Goal: Information Seeking & Learning: Compare options

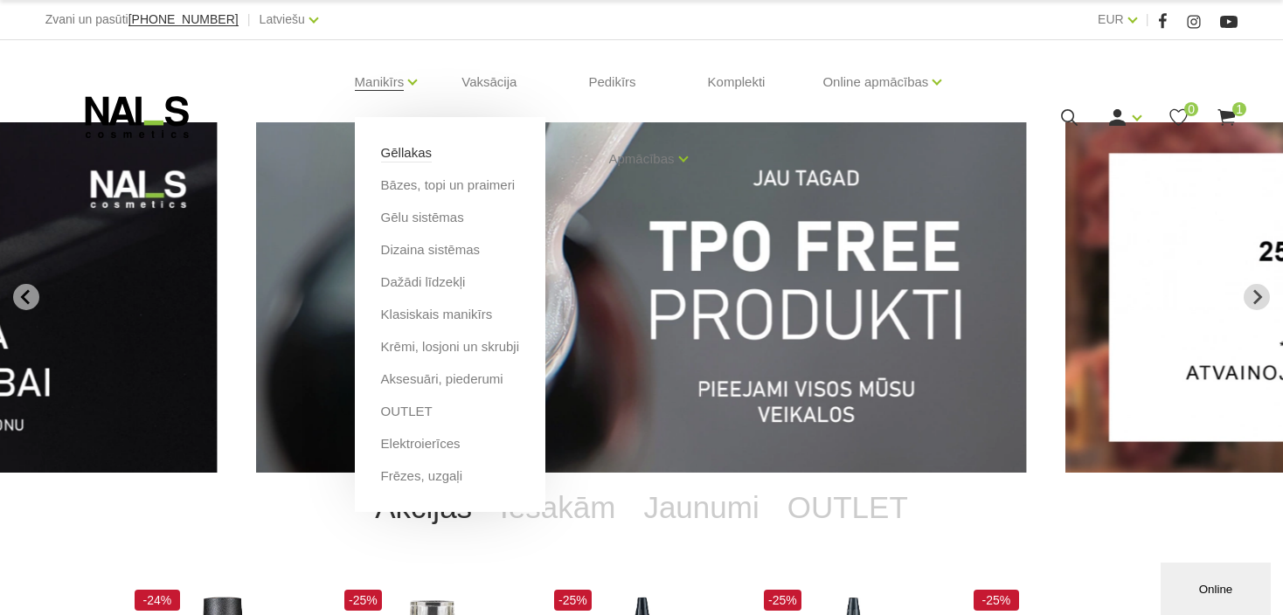
click at [411, 154] on link "Gēllakas" at bounding box center [406, 152] width 51 height 19
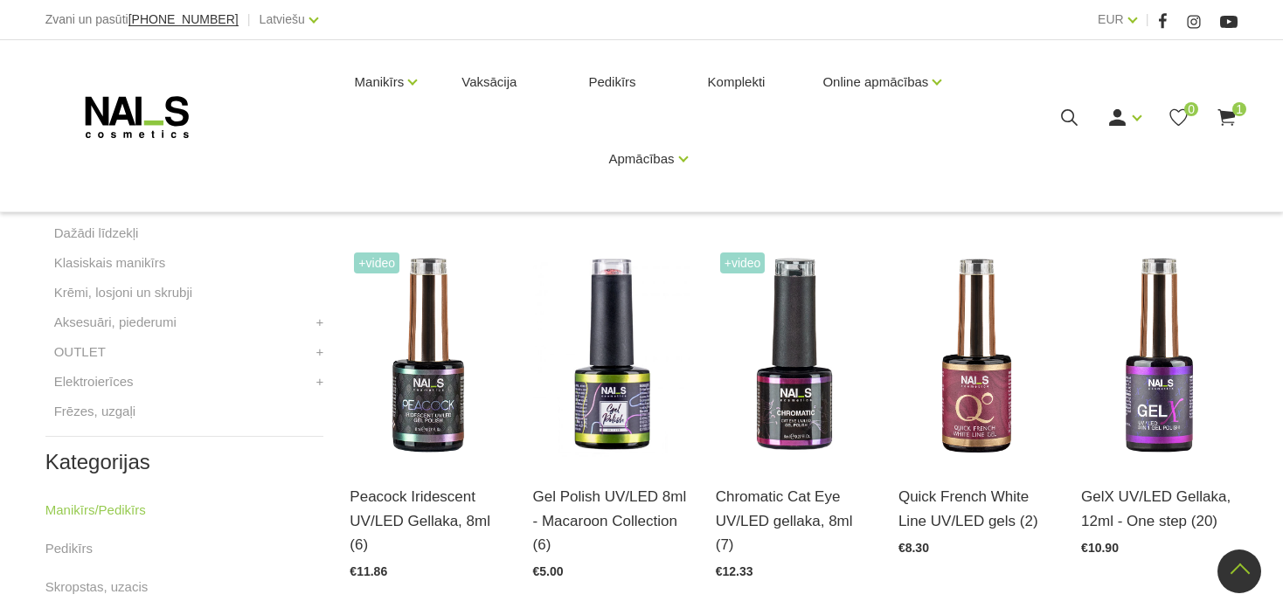
scroll to position [612, 0]
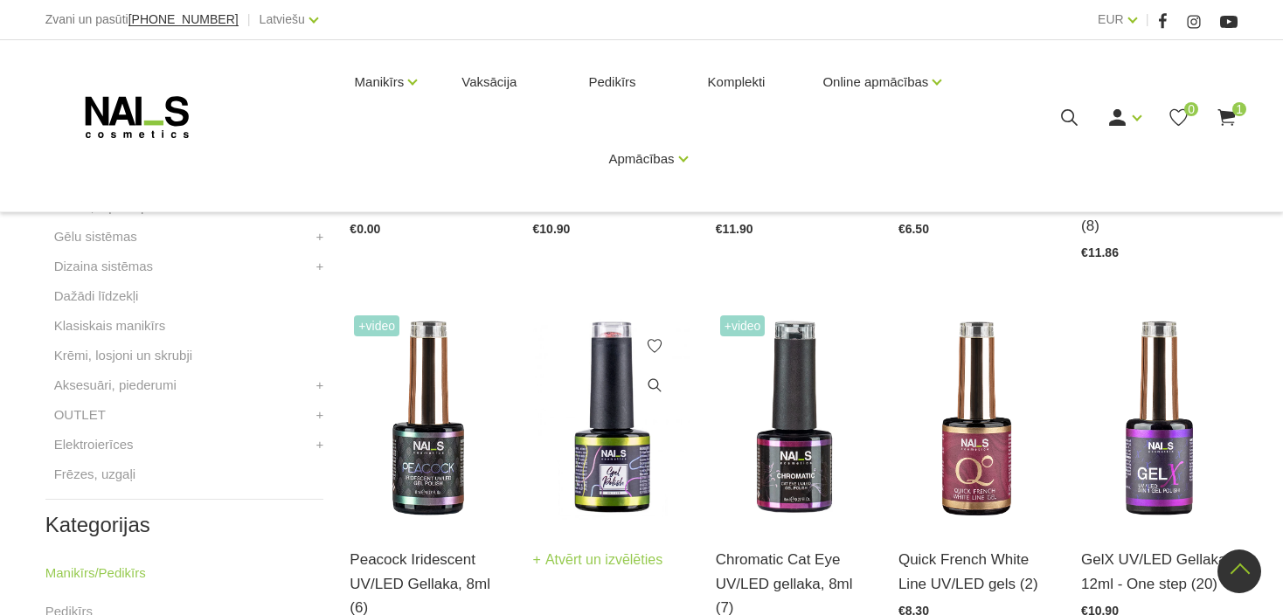
click at [604, 439] on img at bounding box center [611, 418] width 156 height 215
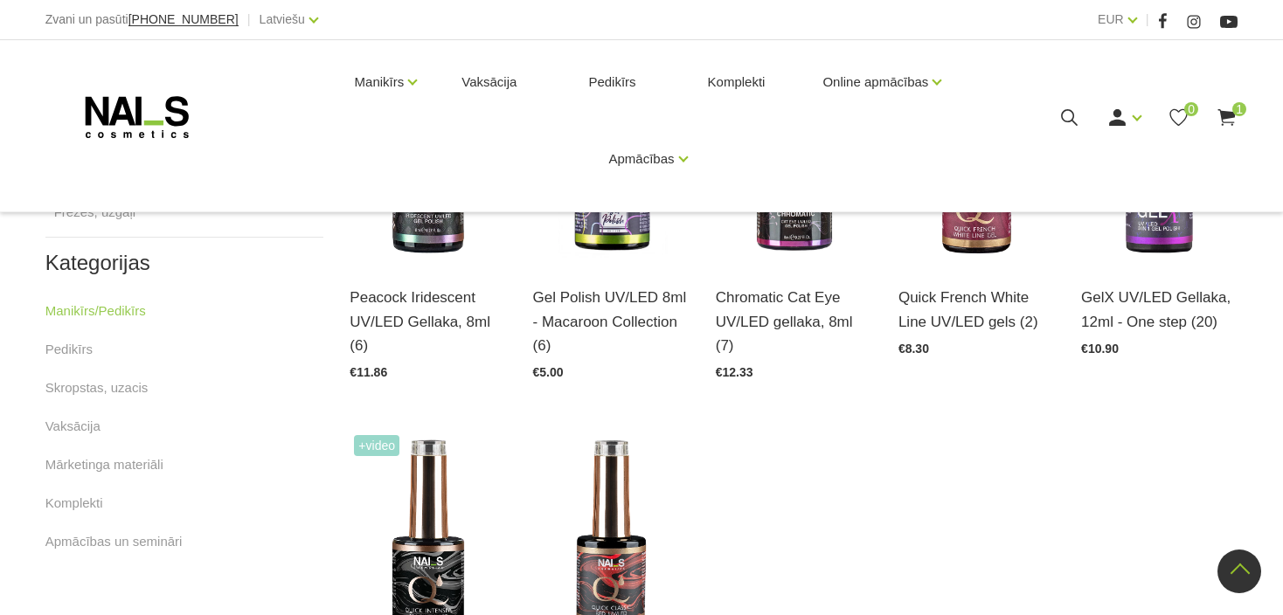
scroll to position [1049, 0]
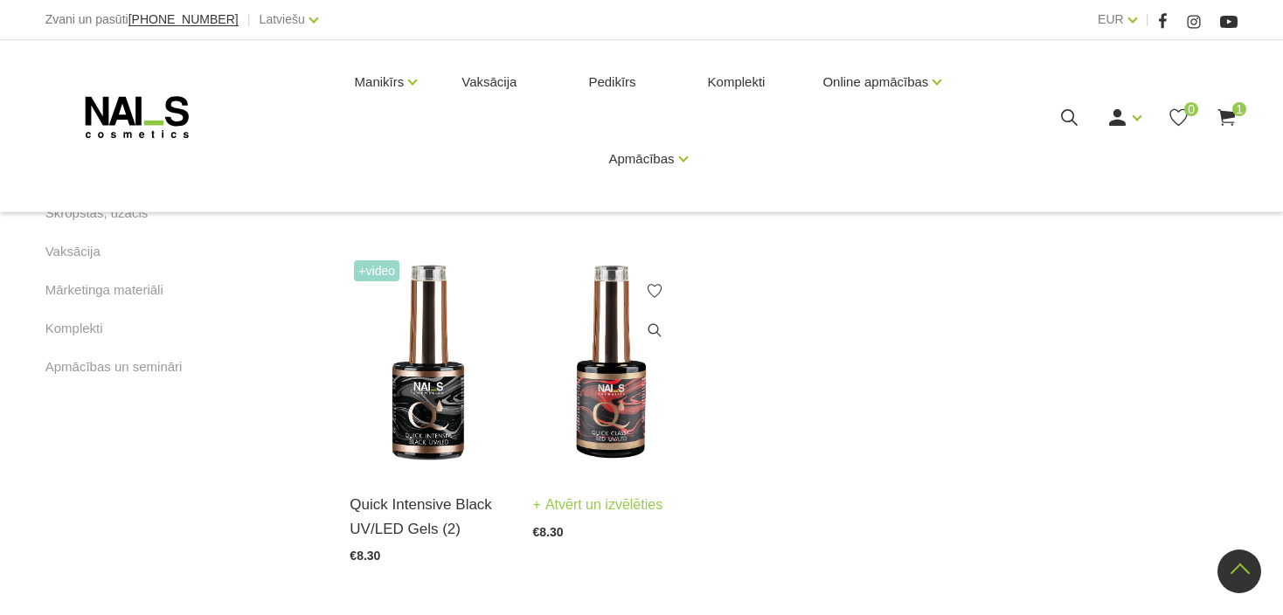
click at [595, 413] on img at bounding box center [611, 363] width 156 height 215
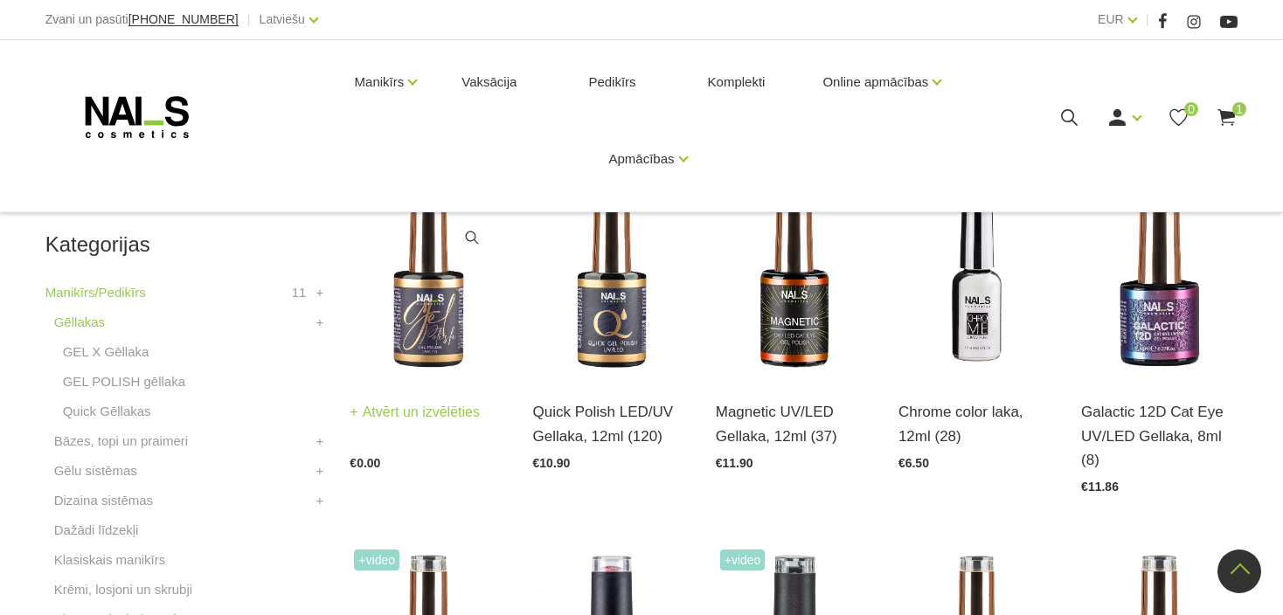
scroll to position [350, 0]
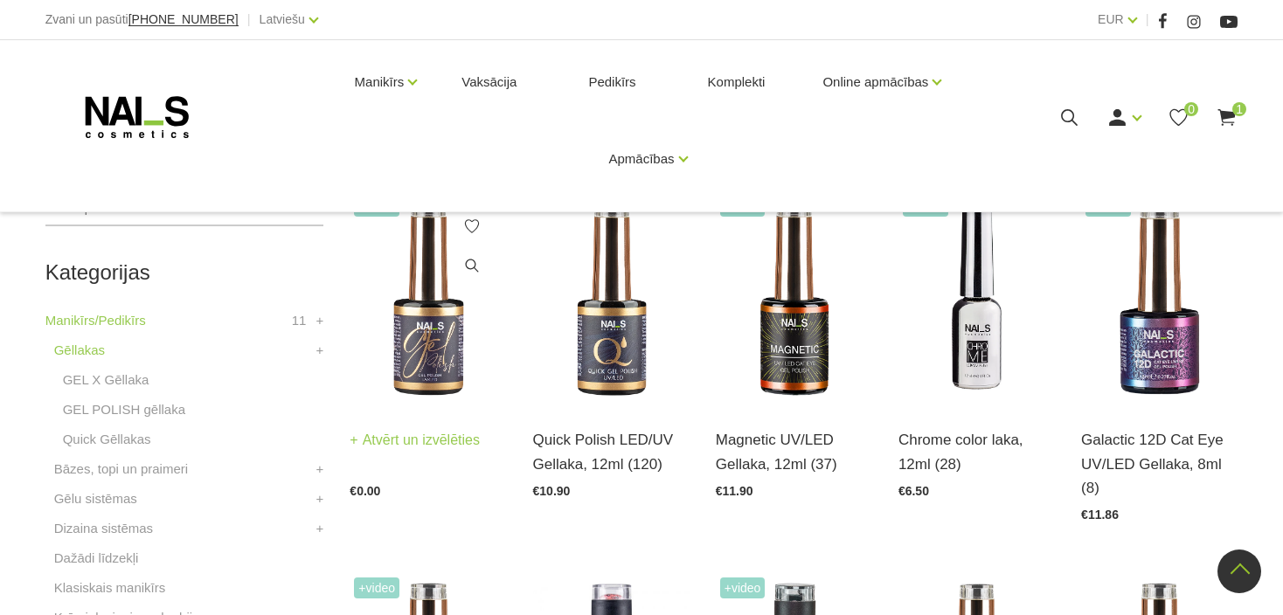
click at [410, 351] on img at bounding box center [428, 298] width 156 height 215
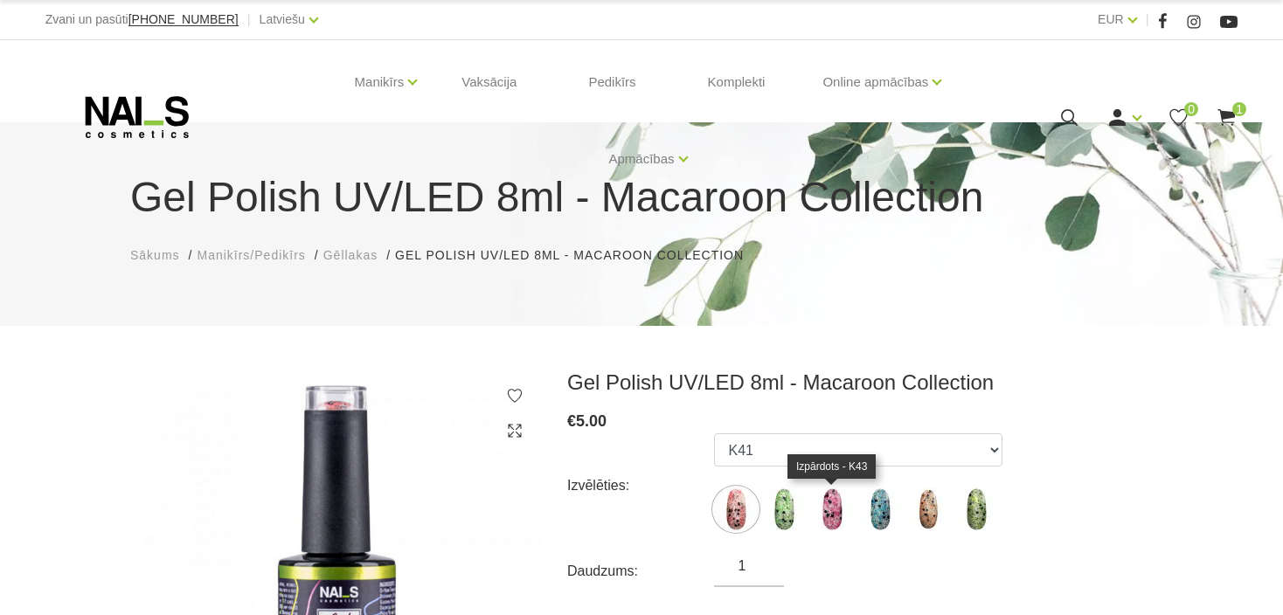
click at [832, 511] on img at bounding box center [832, 510] width 44 height 44
select select "4547"
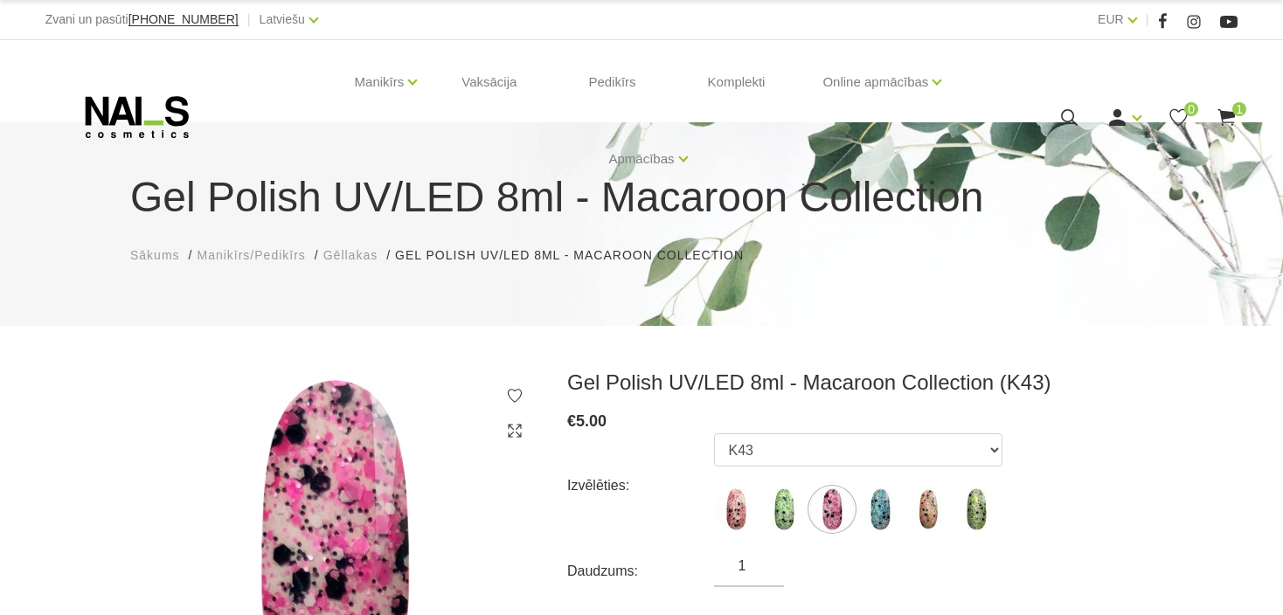
scroll to position [262, 0]
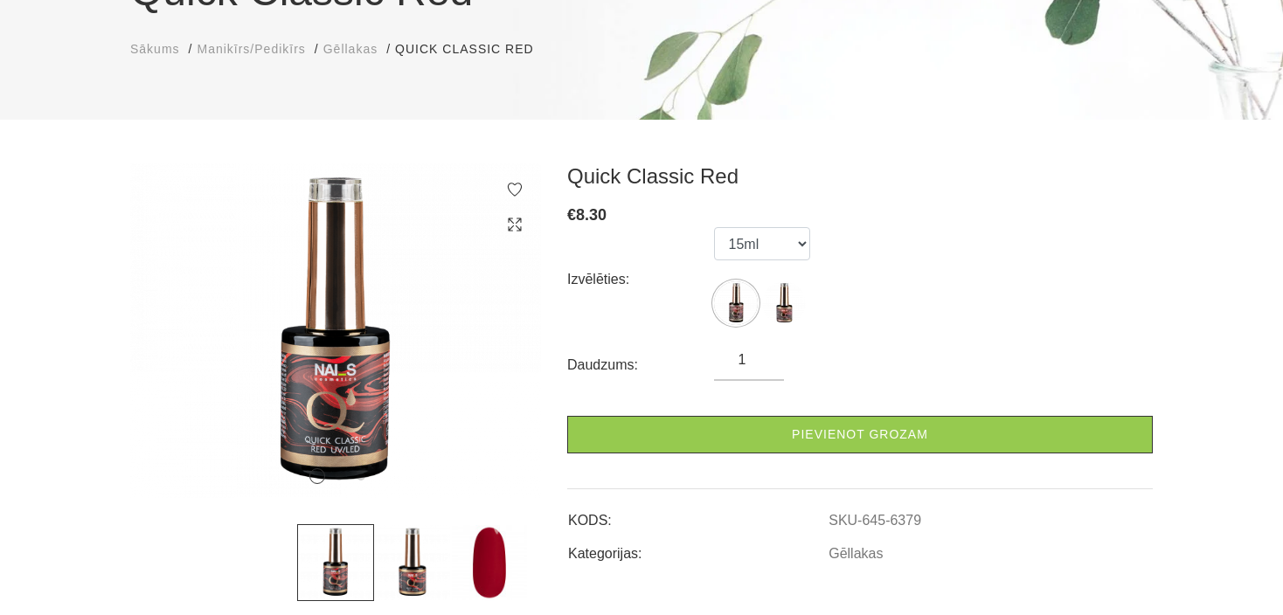
scroll to position [262, 0]
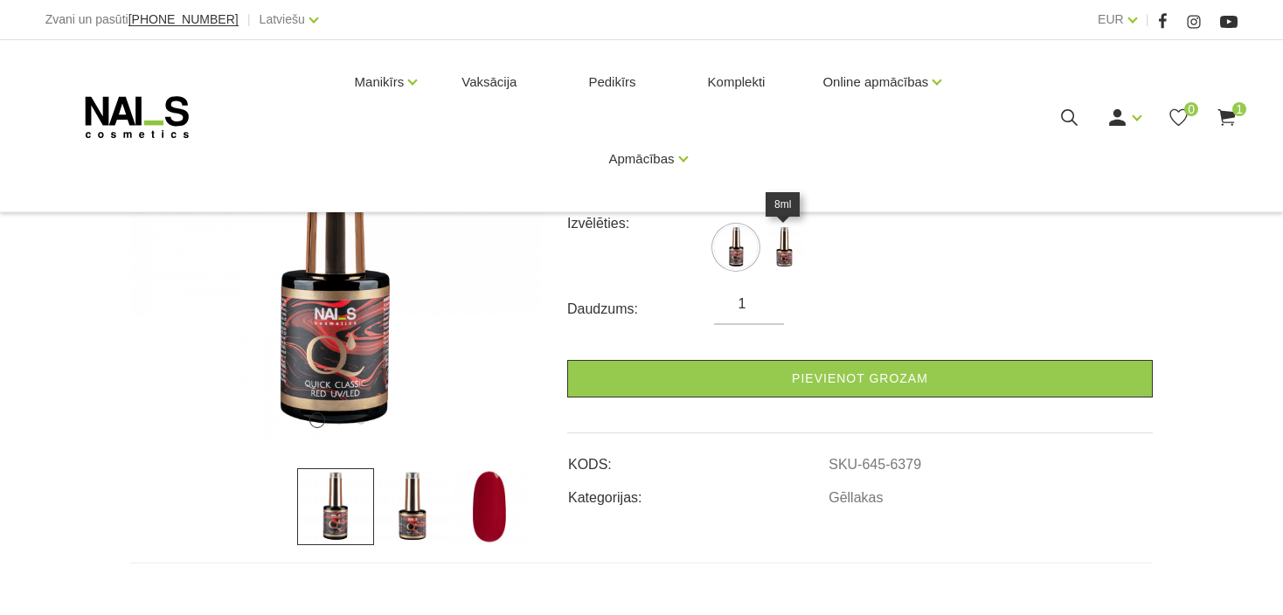
click at [775, 245] on img at bounding box center [784, 248] width 44 height 44
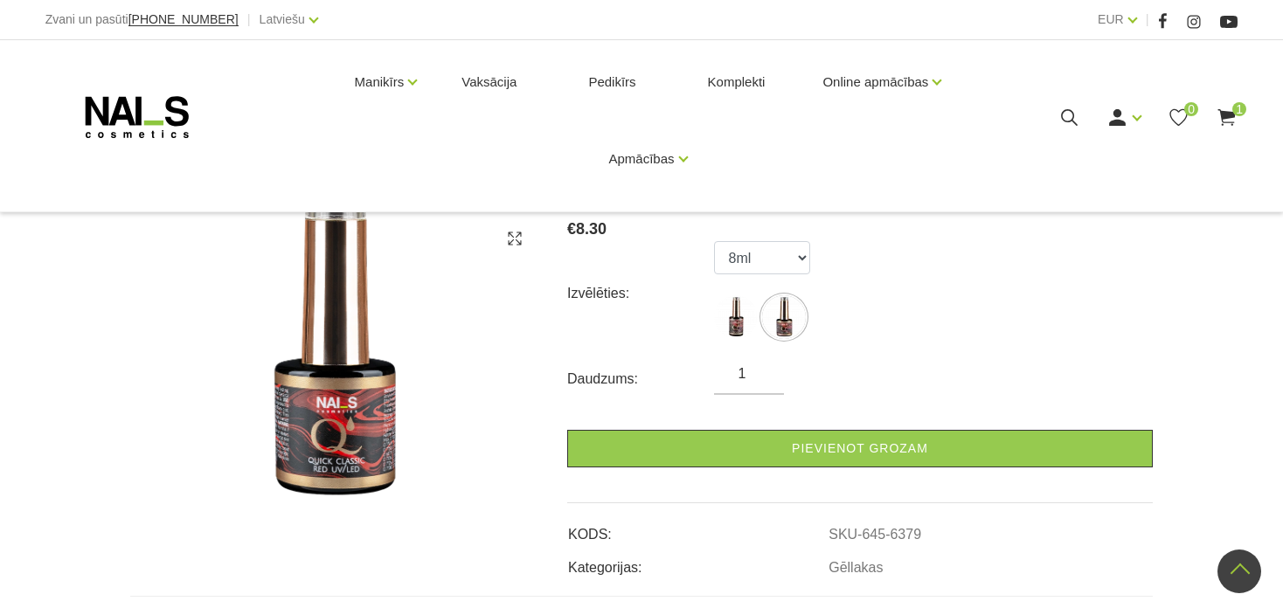
scroll to position [175, 0]
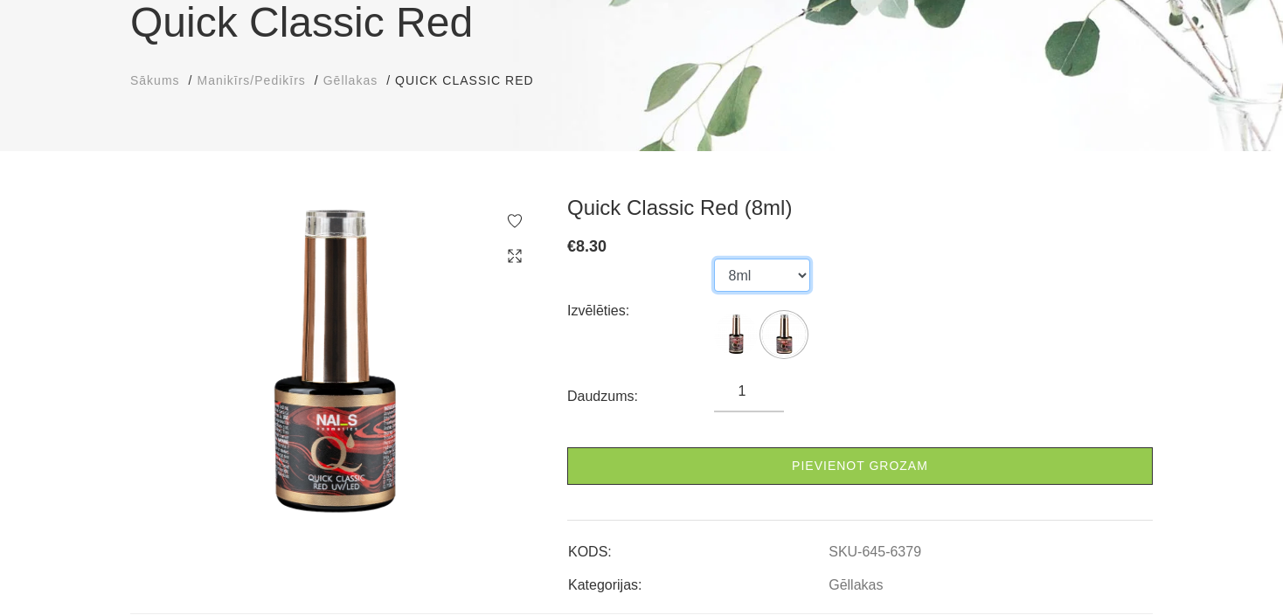
click at [747, 260] on select "15ml 8ml" at bounding box center [762, 275] width 96 height 33
select select "6380"
click at [714, 259] on select "15ml 8ml" at bounding box center [762, 275] width 96 height 33
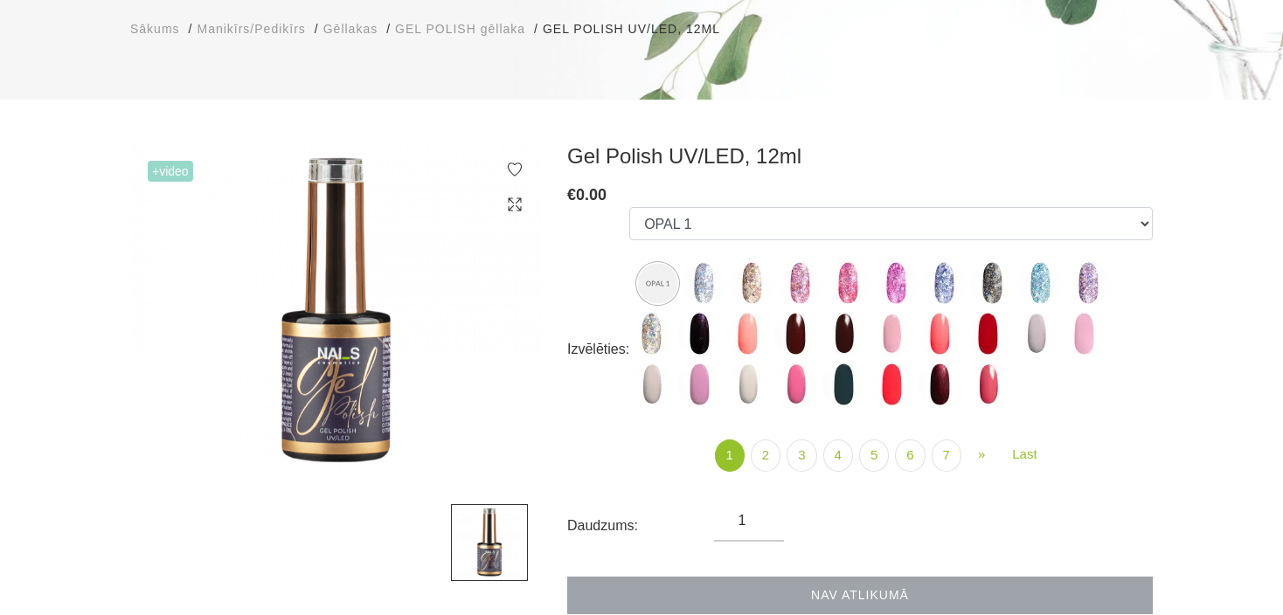
scroll to position [262, 0]
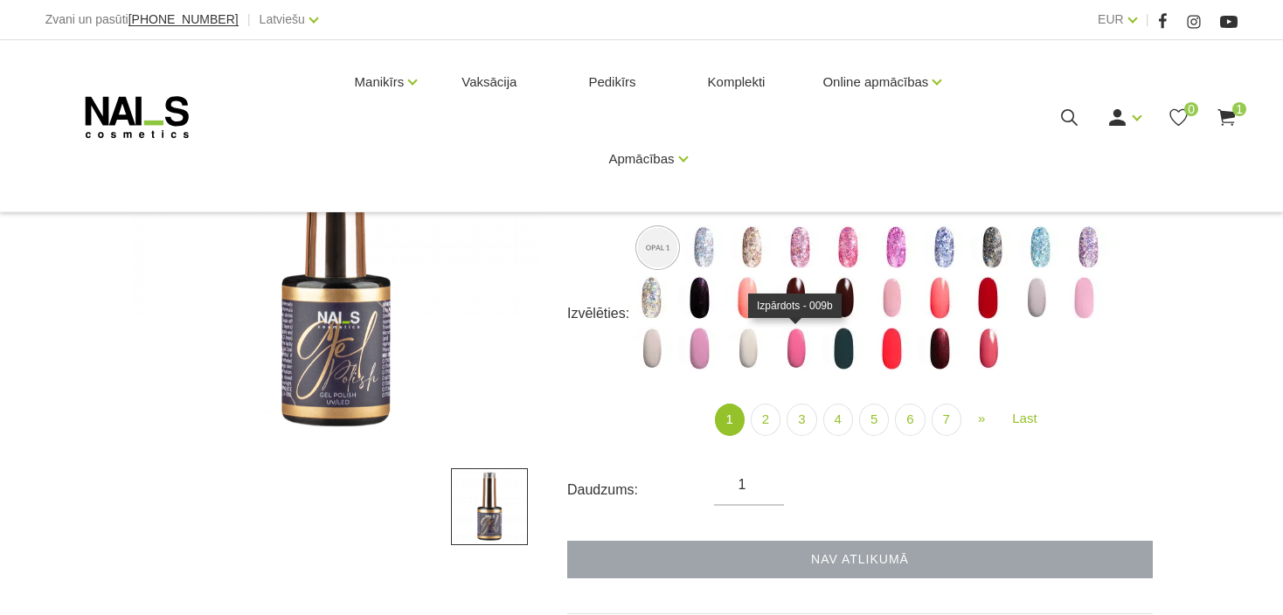
click at [804, 333] on img at bounding box center [796, 349] width 44 height 44
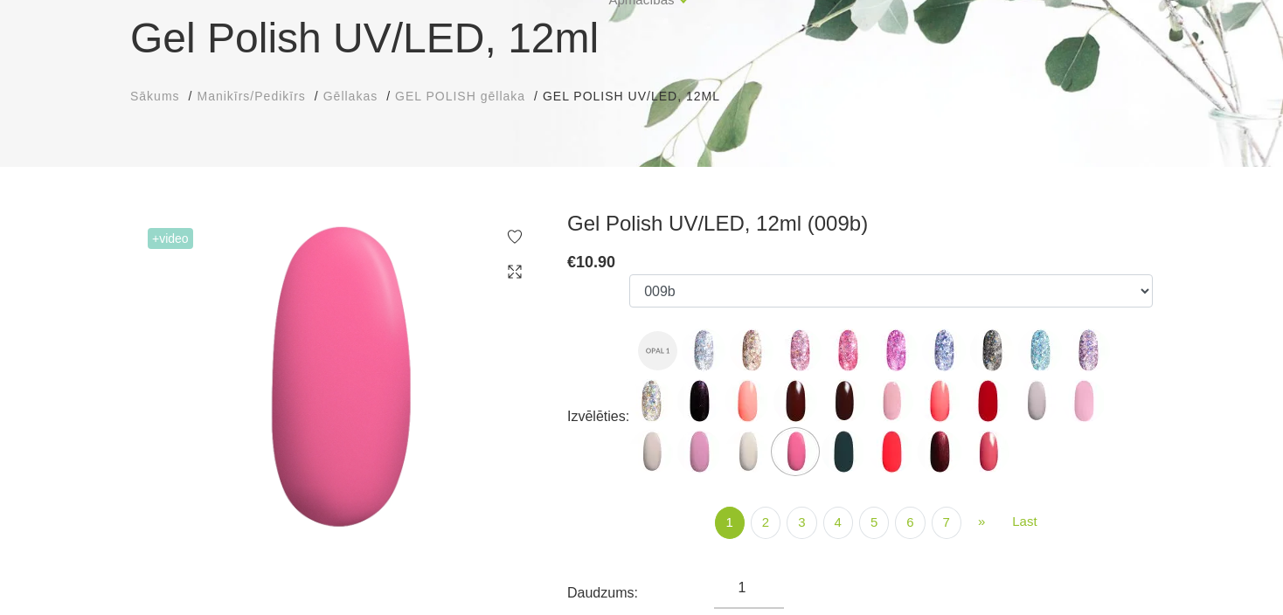
scroll to position [0, 0]
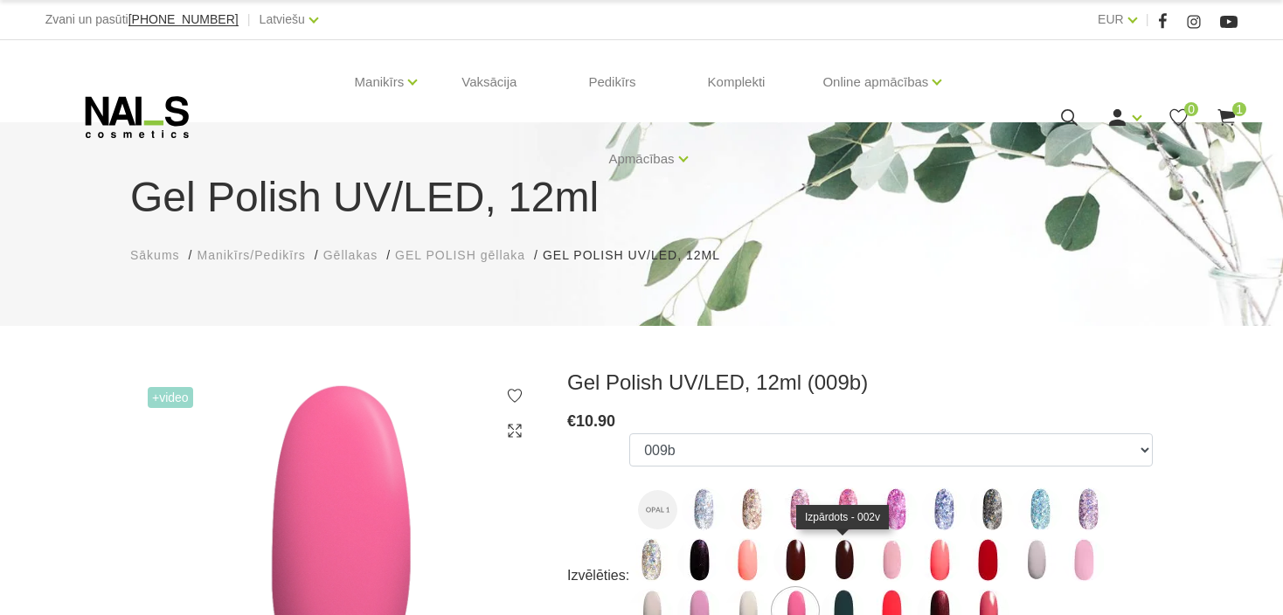
click at [822, 574] on label at bounding box center [844, 561] width 44 height 44
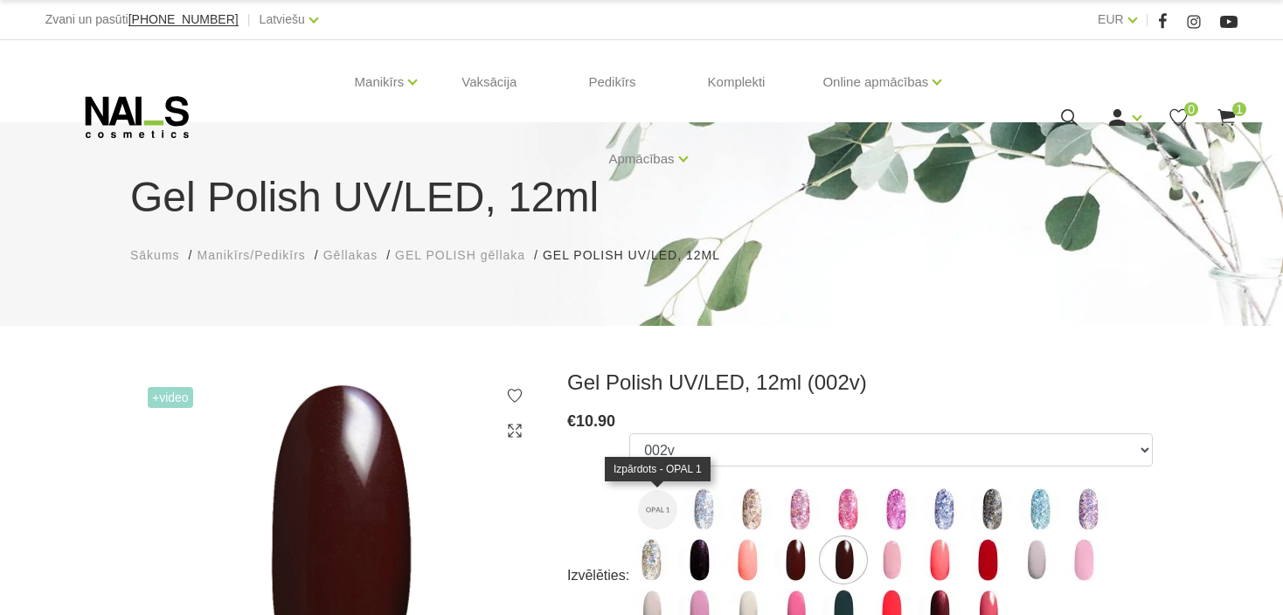
click at [652, 505] on img at bounding box center [657, 509] width 39 height 39
select select "6519"
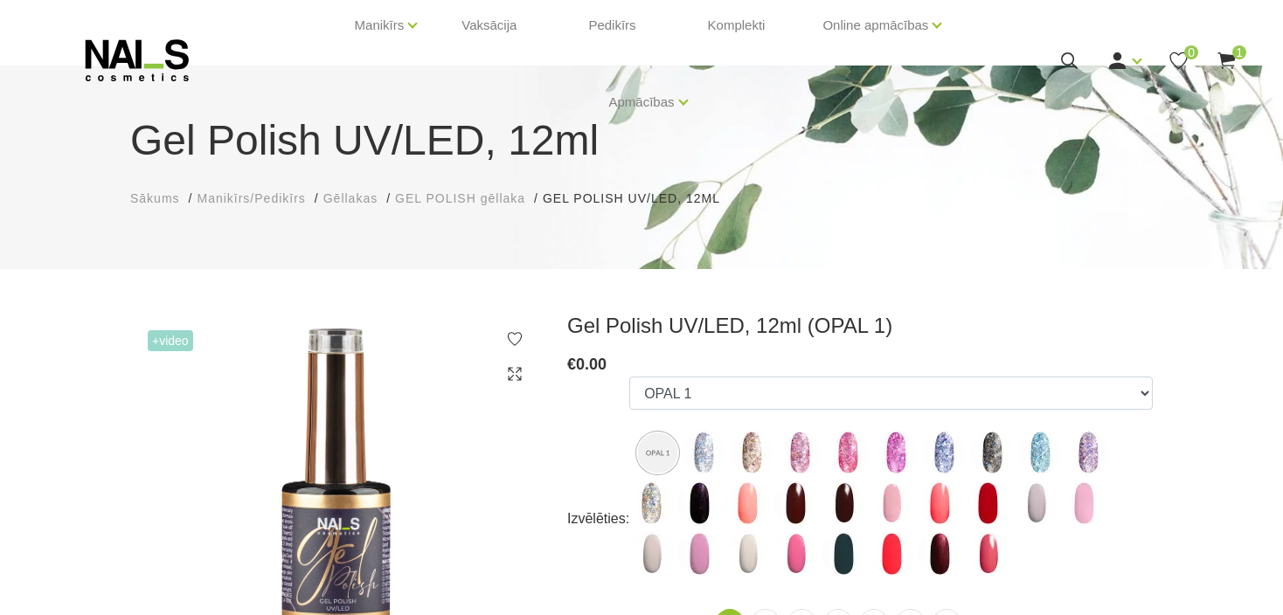
scroll to position [87, 0]
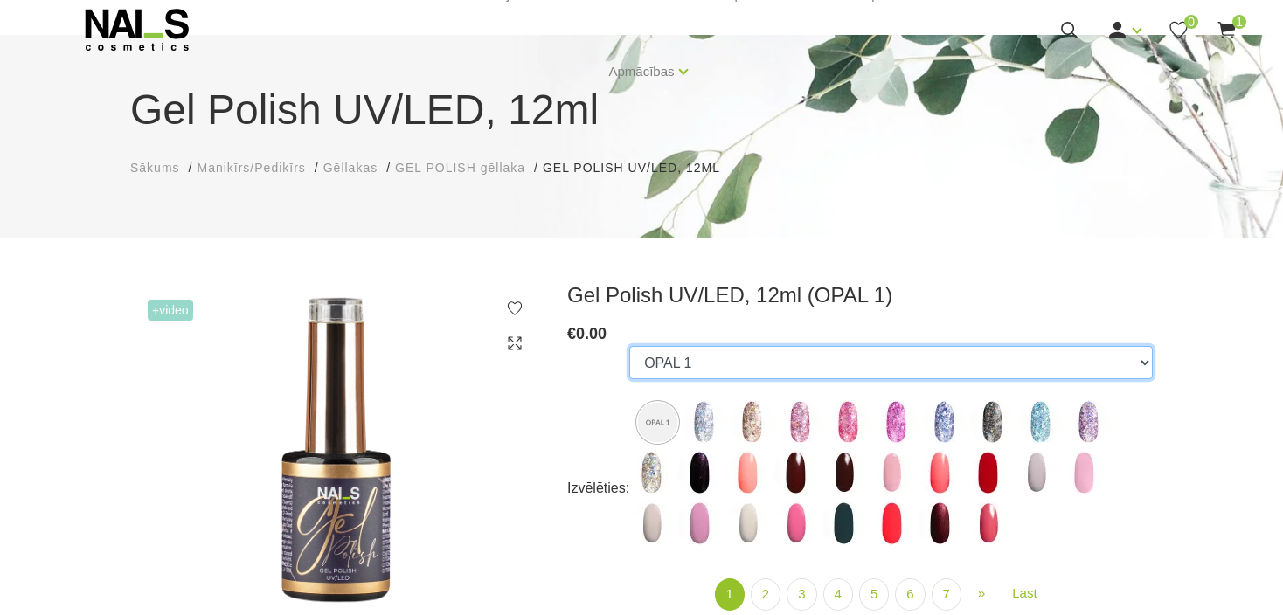
click at [705, 359] on select "OPAL 1 GALAXY 01 GALAXY 02 GALAXY 03 GALAXY 04 GALAXY 05 GALAXY 07 GALAXY 17 GA…" at bounding box center [891, 362] width 524 height 33
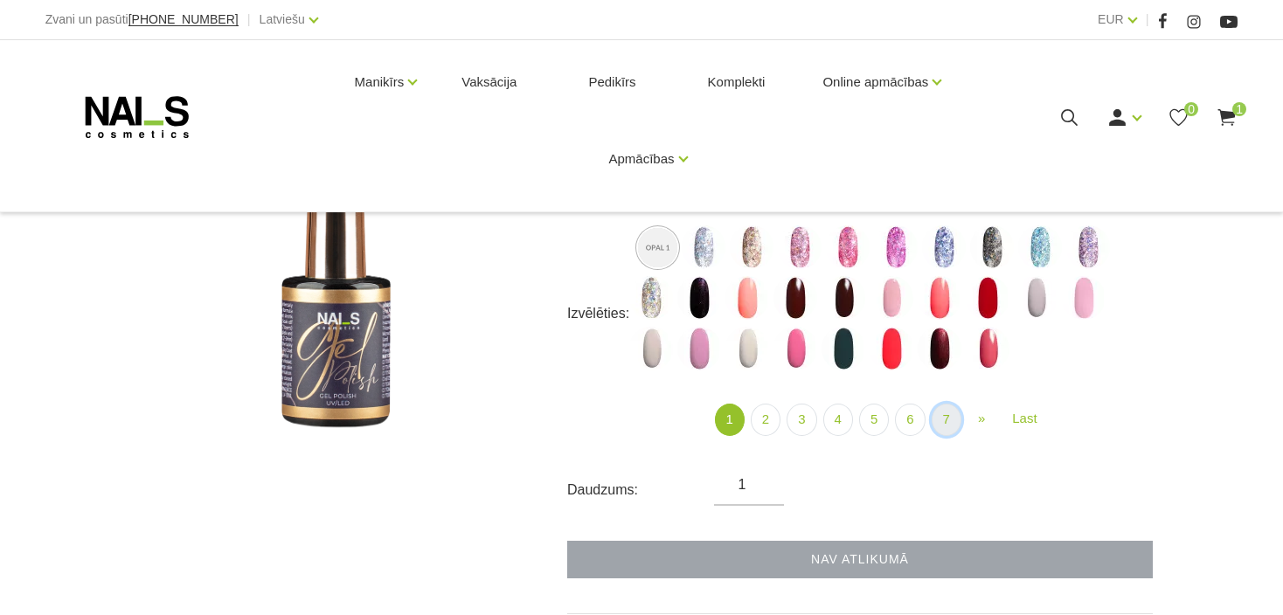
click at [940, 425] on link "7" at bounding box center [947, 420] width 30 height 32
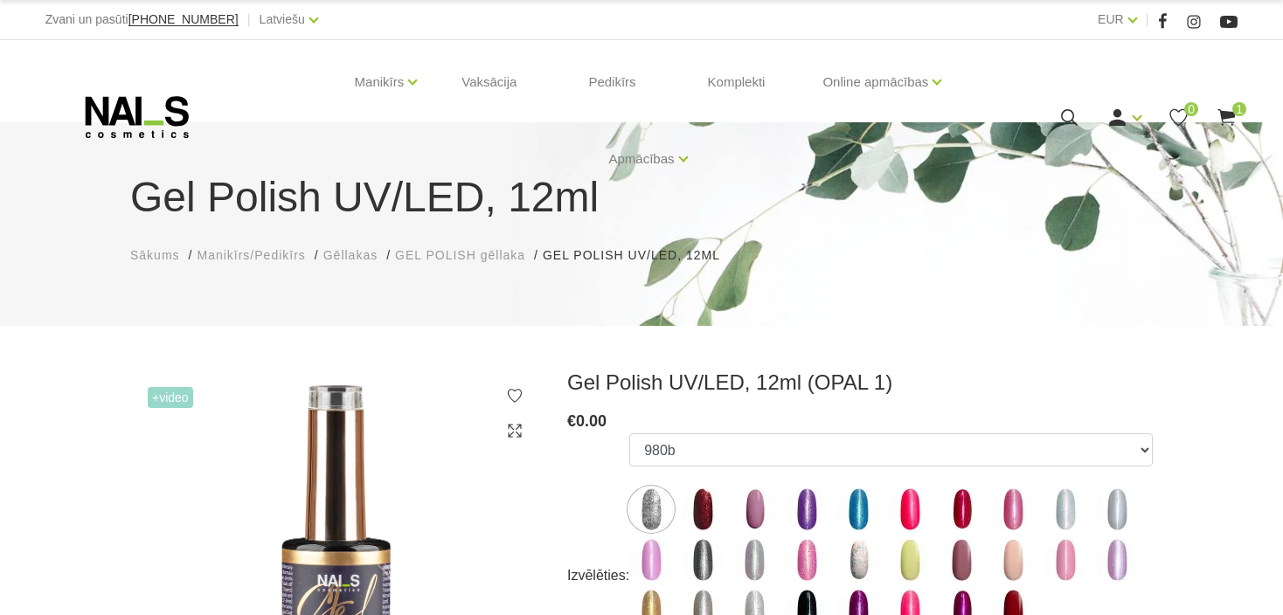
click at [761, 556] on img at bounding box center [755, 561] width 44 height 44
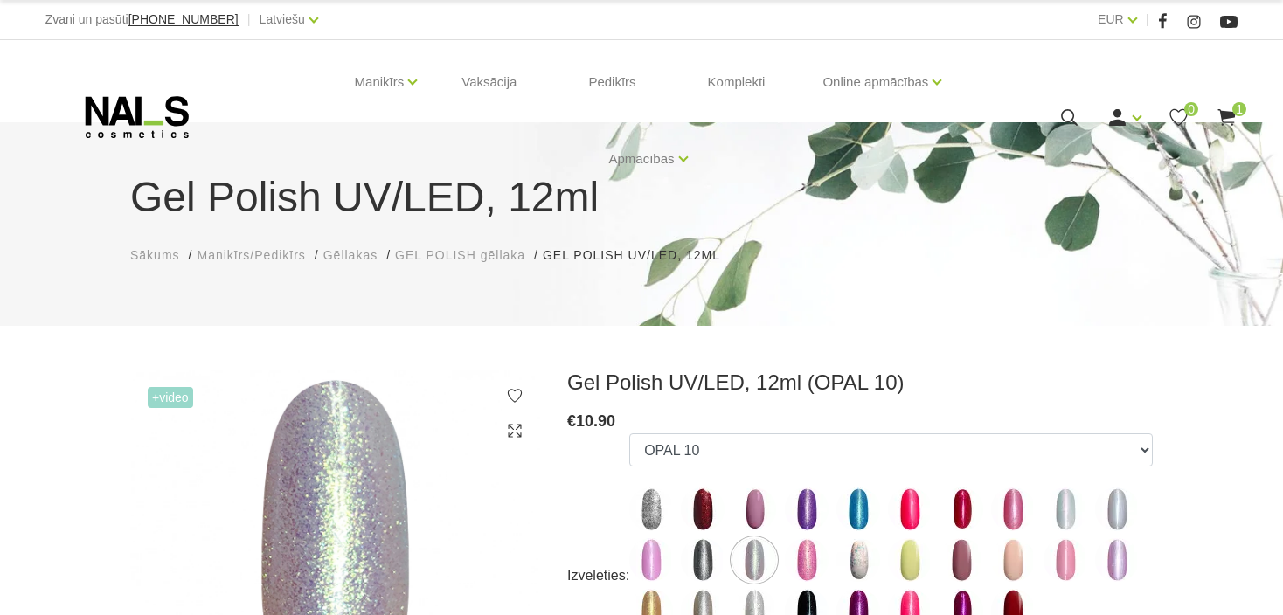
click at [720, 554] on img at bounding box center [703, 561] width 44 height 44
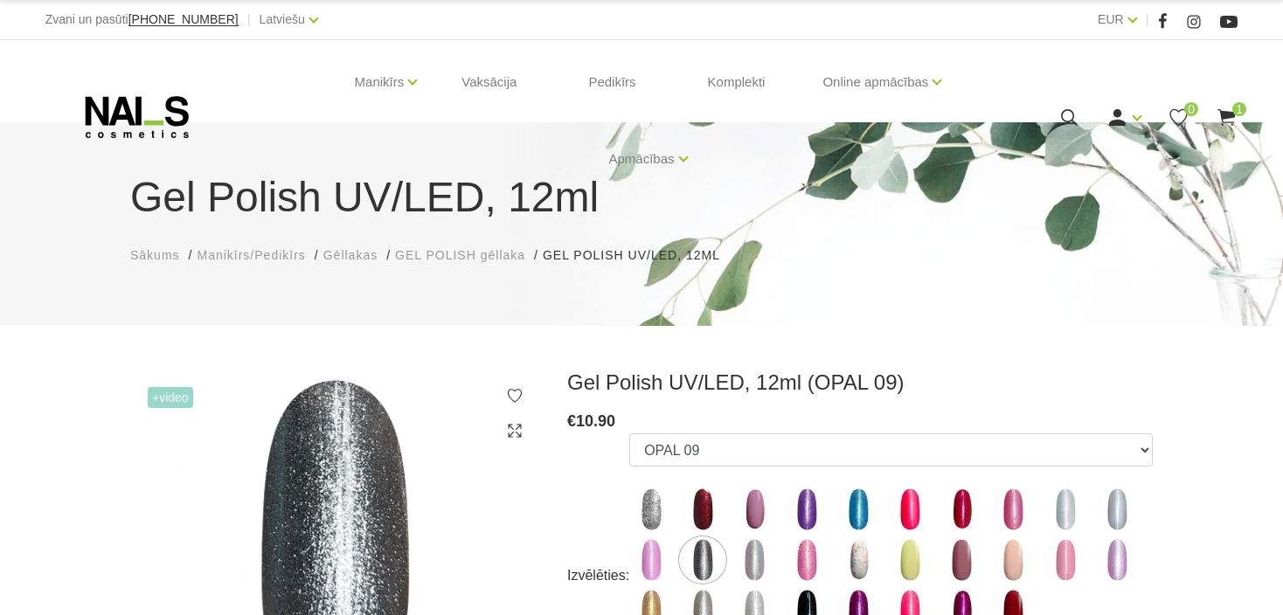
click at [838, 525] on label at bounding box center [859, 510] width 44 height 44
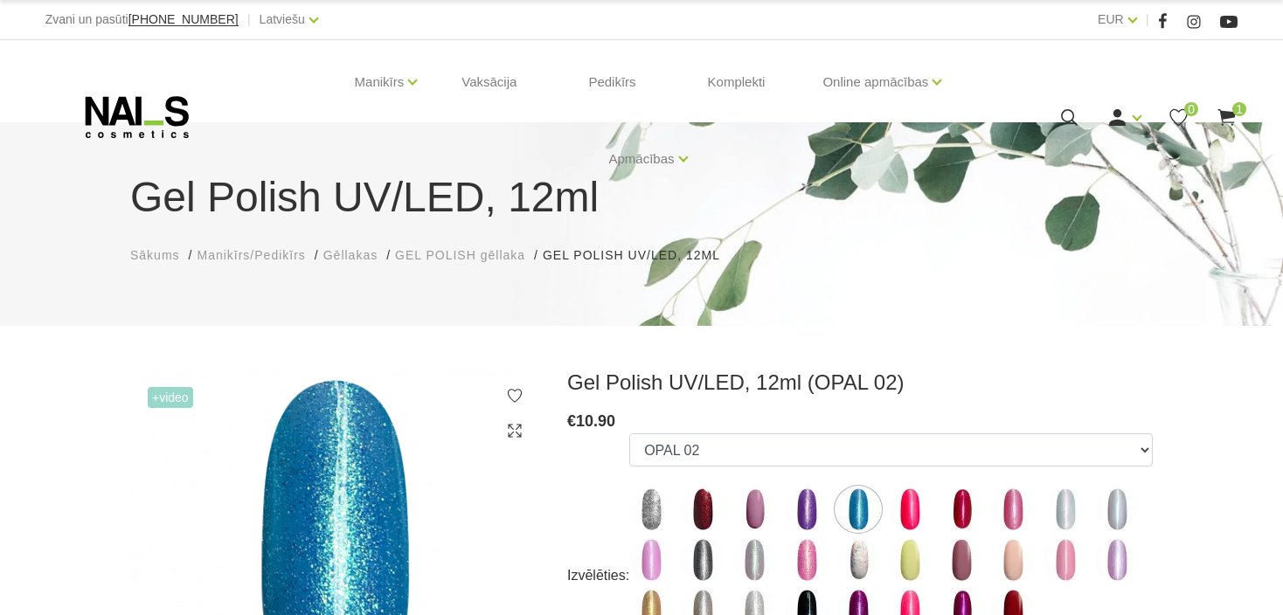
click at [867, 511] on img at bounding box center [859, 510] width 44 height 44
click at [888, 550] on label at bounding box center [910, 561] width 44 height 44
click at [906, 560] on img at bounding box center [910, 561] width 44 height 44
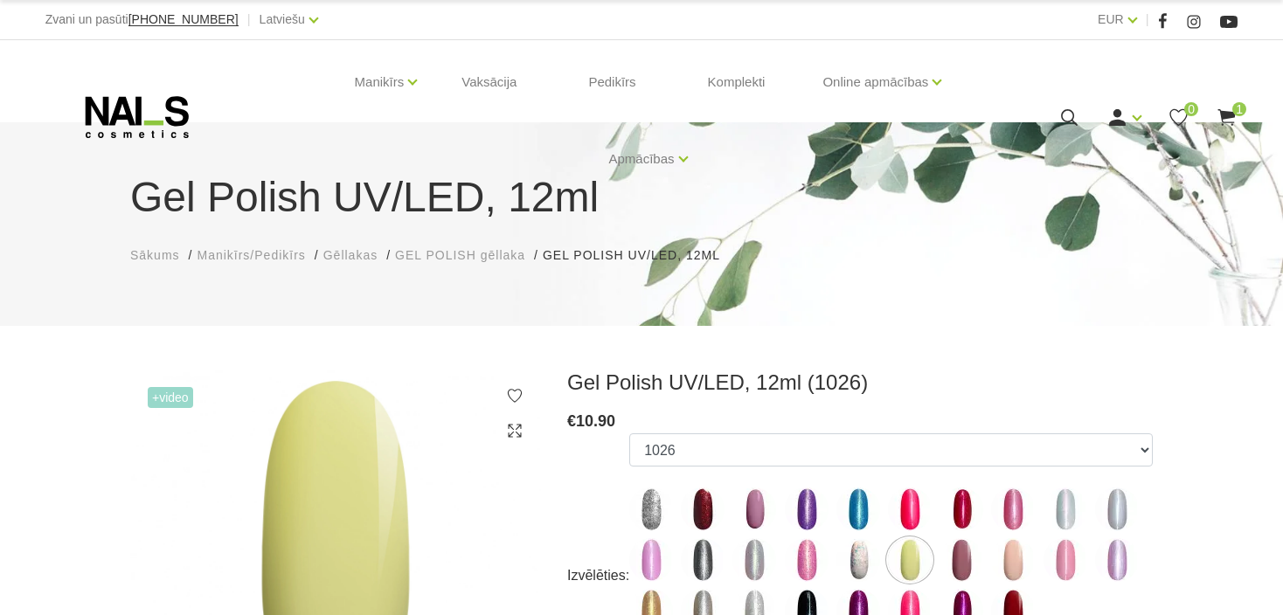
click at [965, 553] on img at bounding box center [962, 561] width 44 height 44
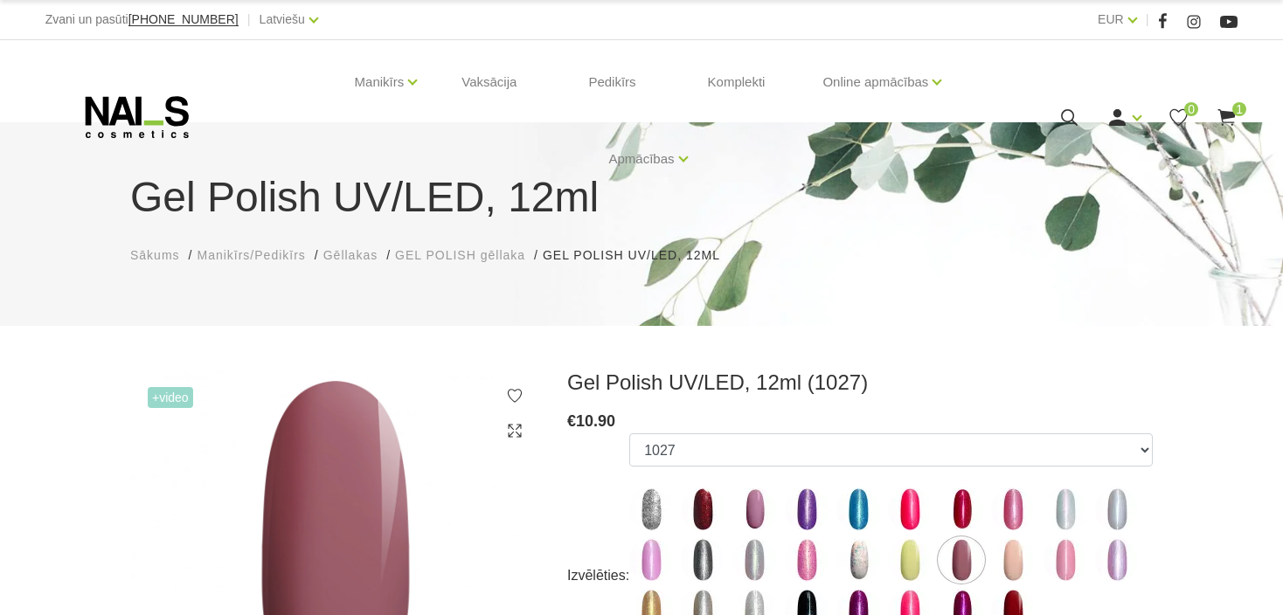
click at [1019, 558] on img at bounding box center [1013, 561] width 44 height 44
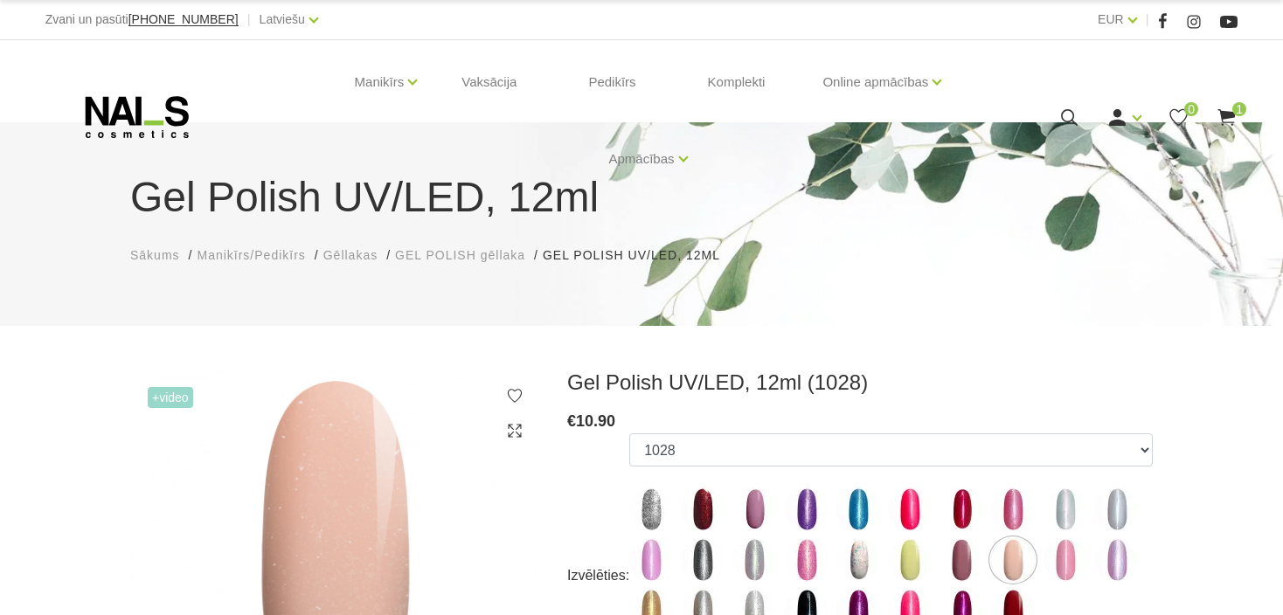
click at [1110, 553] on img at bounding box center [1117, 561] width 44 height 44
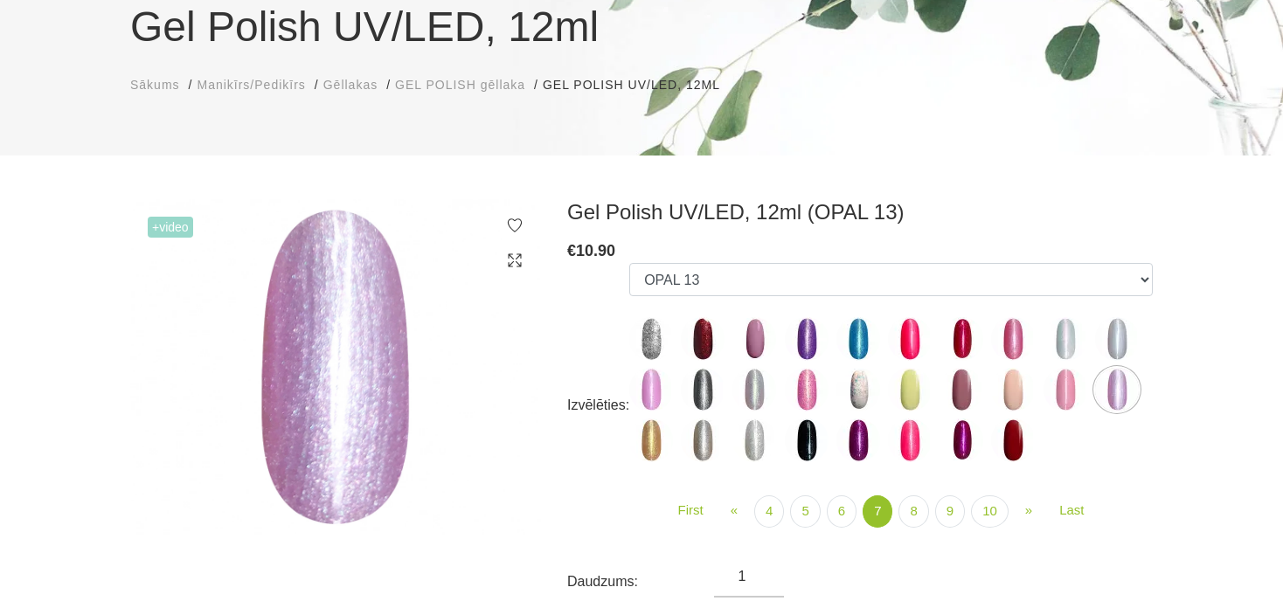
scroll to position [175, 0]
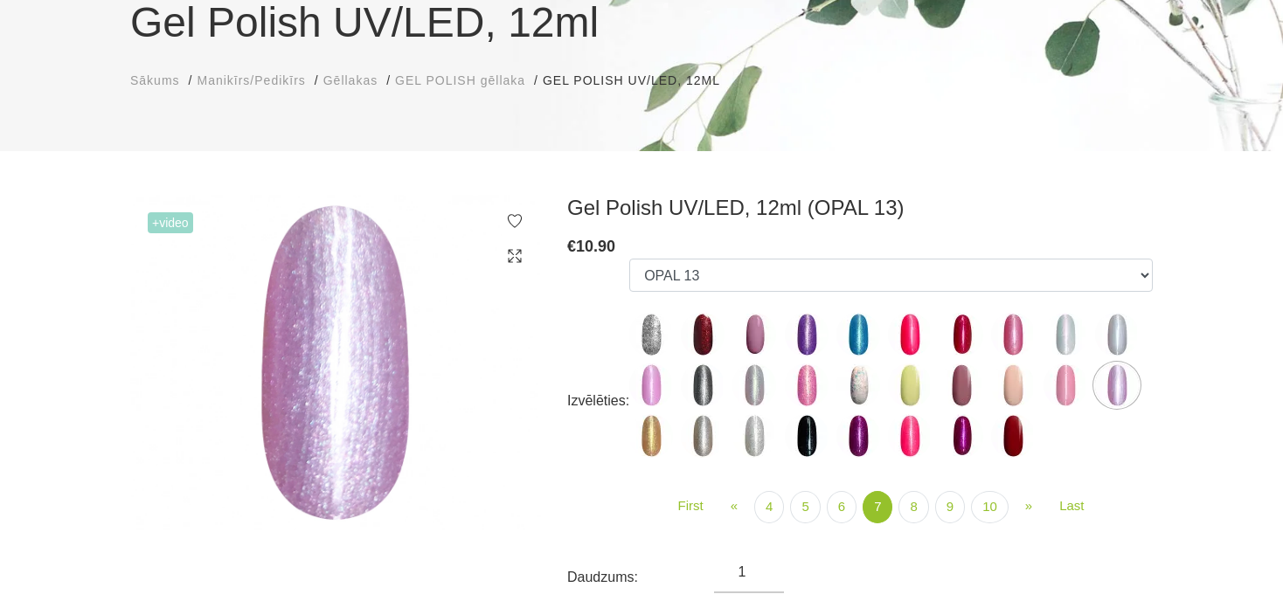
click at [985, 380] on ul "OPAL 1 GALAXY 01 GALAXY 02 GALAXY 03 GALAXY 04 GALAXY 05 GALAXY 07 GALAXY 17 GA…" at bounding box center [891, 362] width 524 height 206
click at [927, 440] on img at bounding box center [910, 436] width 44 height 44
select select "4180"
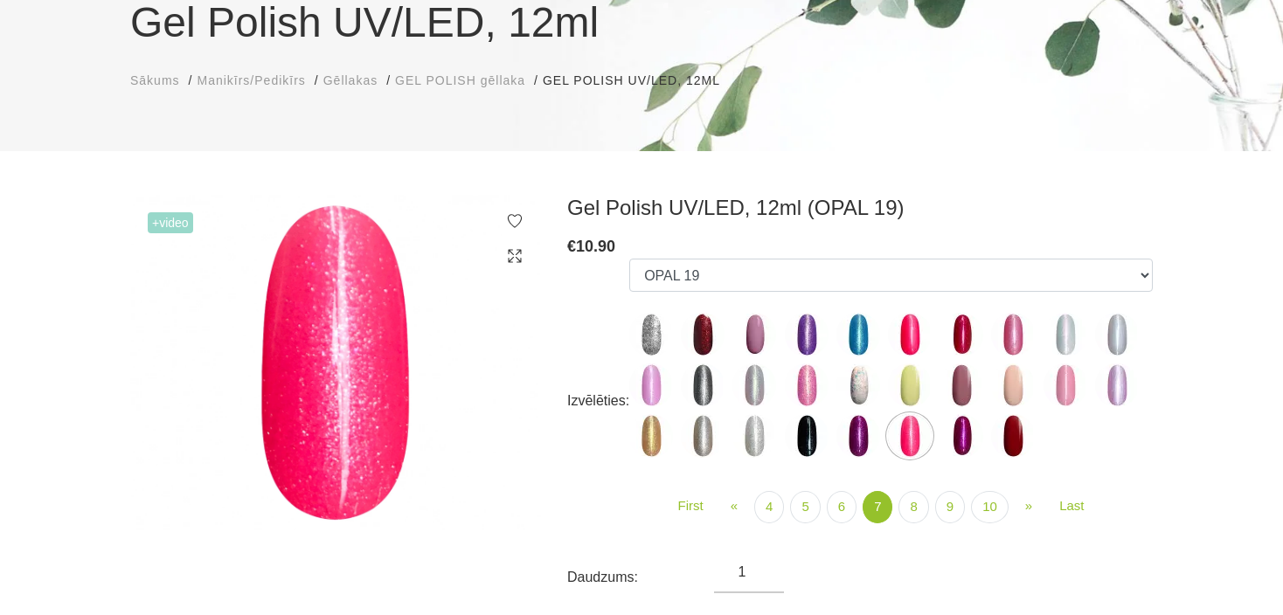
click at [830, 427] on ul "OPAL 1 GALAXY 01 GALAXY 02 GALAXY 03 GALAXY 04 GALAXY 05 GALAXY 07 GALAXY 17 GA…" at bounding box center [891, 362] width 524 height 206
click at [983, 507] on link "10" at bounding box center [990, 507] width 38 height 32
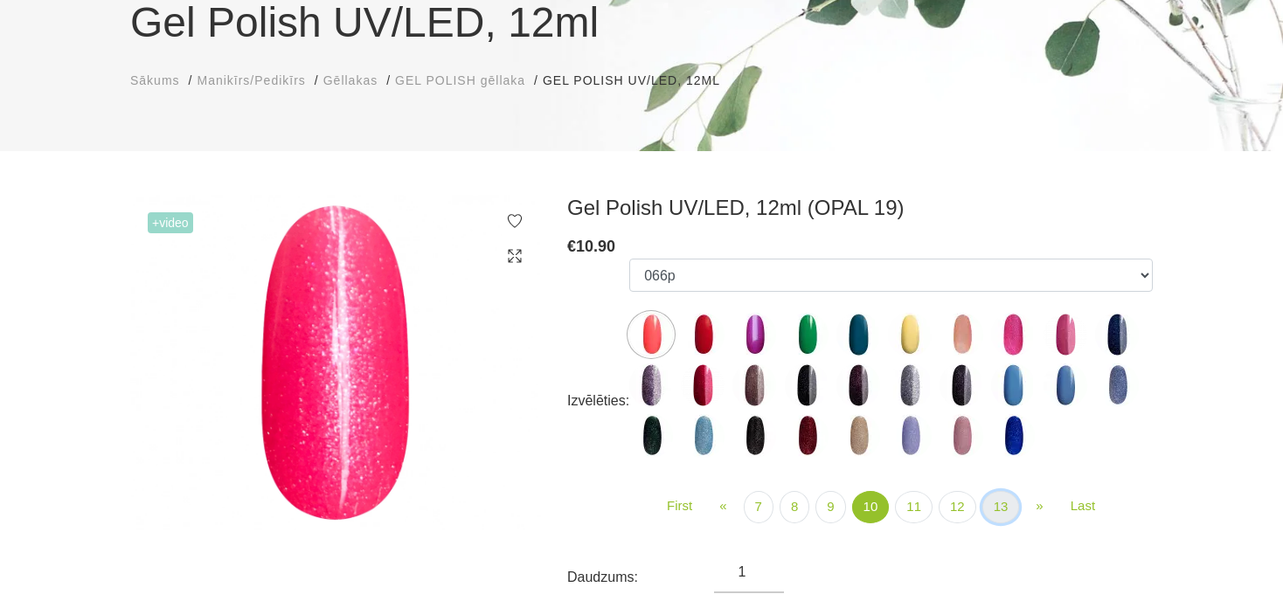
click at [993, 513] on link "13" at bounding box center [1002, 507] width 38 height 32
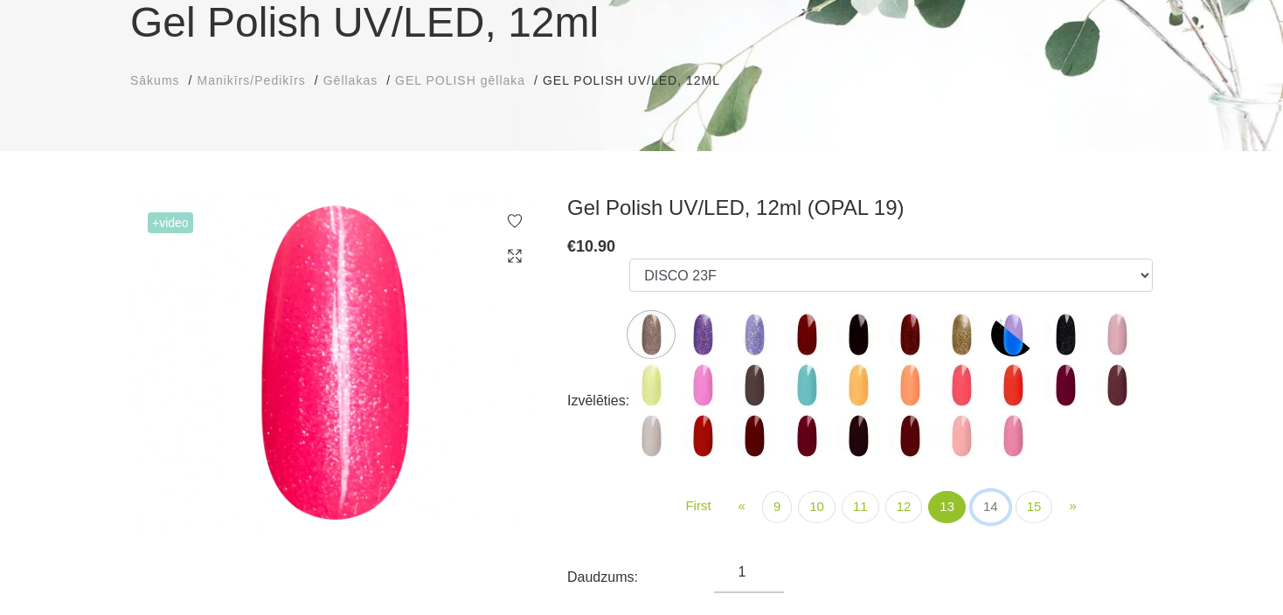
click at [993, 513] on link "14" at bounding box center [991, 507] width 38 height 32
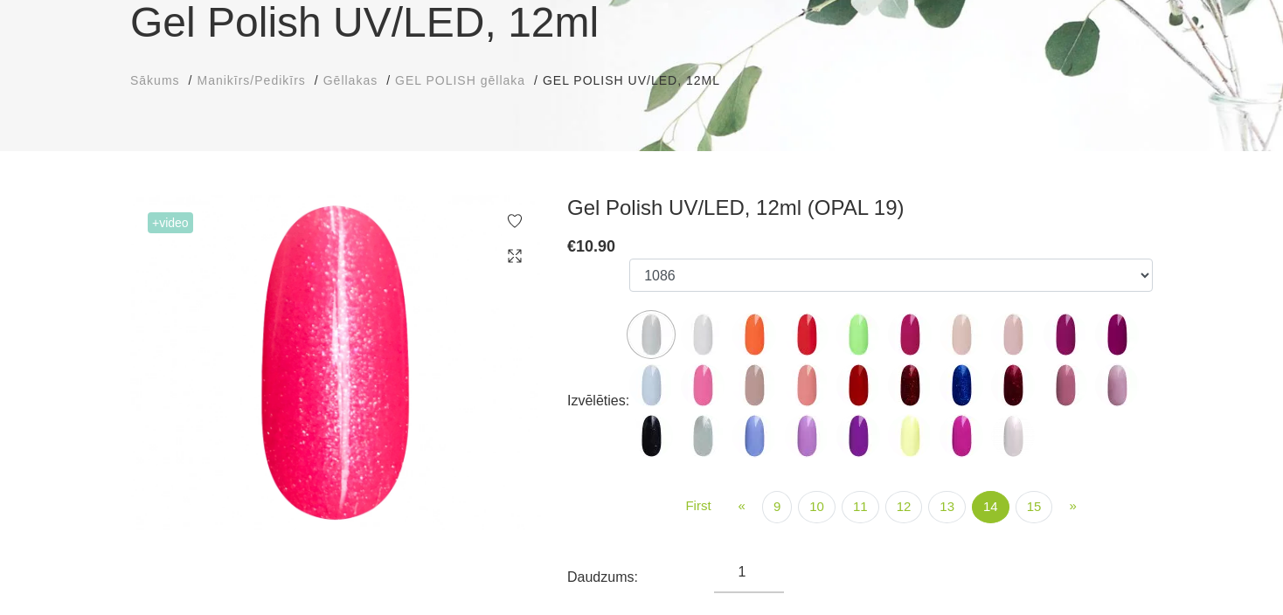
click at [891, 438] on img at bounding box center [910, 436] width 44 height 44
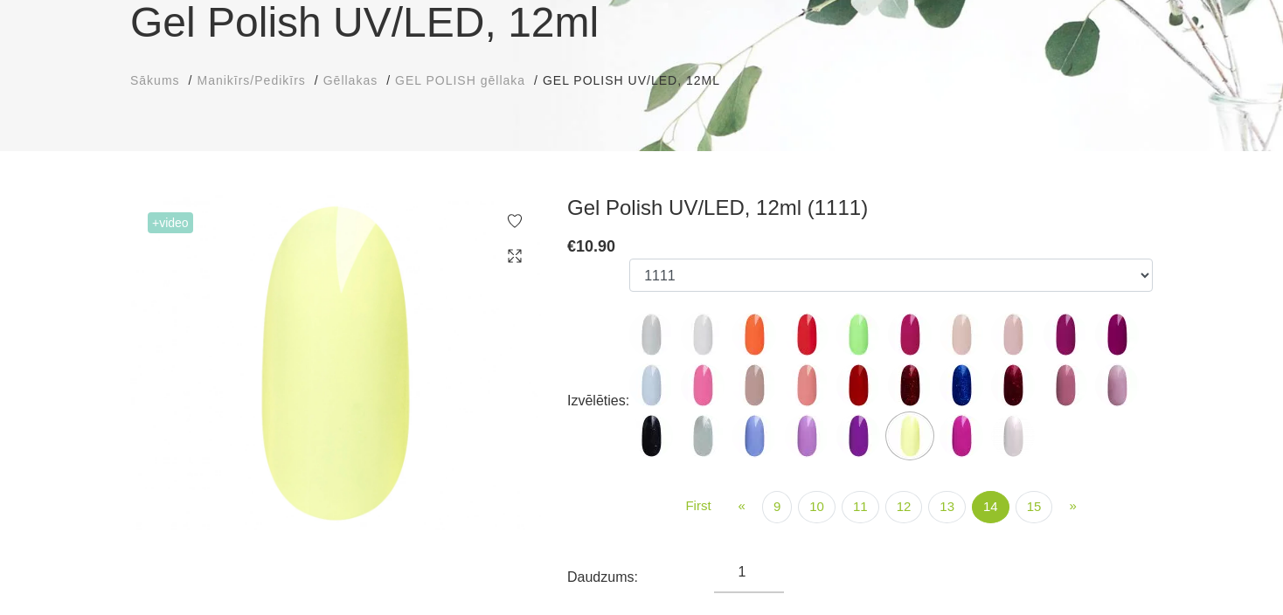
click at [702, 328] on img at bounding box center [703, 335] width 44 height 44
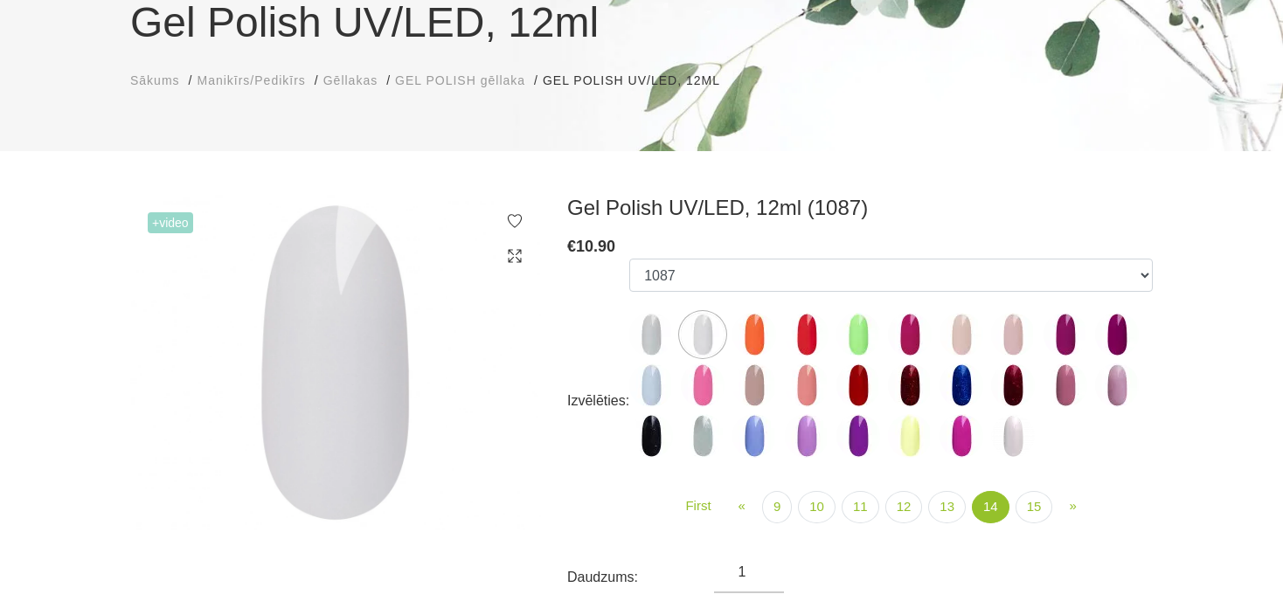
click at [1020, 430] on img at bounding box center [1013, 436] width 44 height 44
select select "6162"
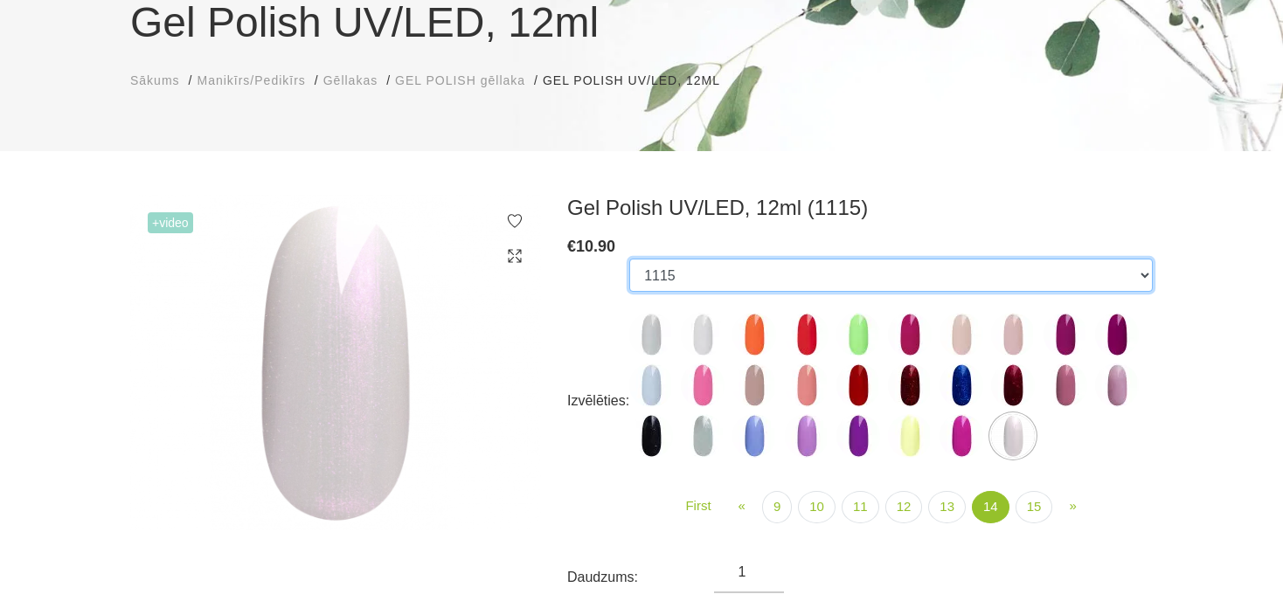
click at [752, 271] on select "OPAL 1 GALAXY 01 GALAXY 02 GALAXY 03 GALAXY 04 GALAXY 05 GALAXY 07 GALAXY 17 GA…" at bounding box center [891, 275] width 524 height 33
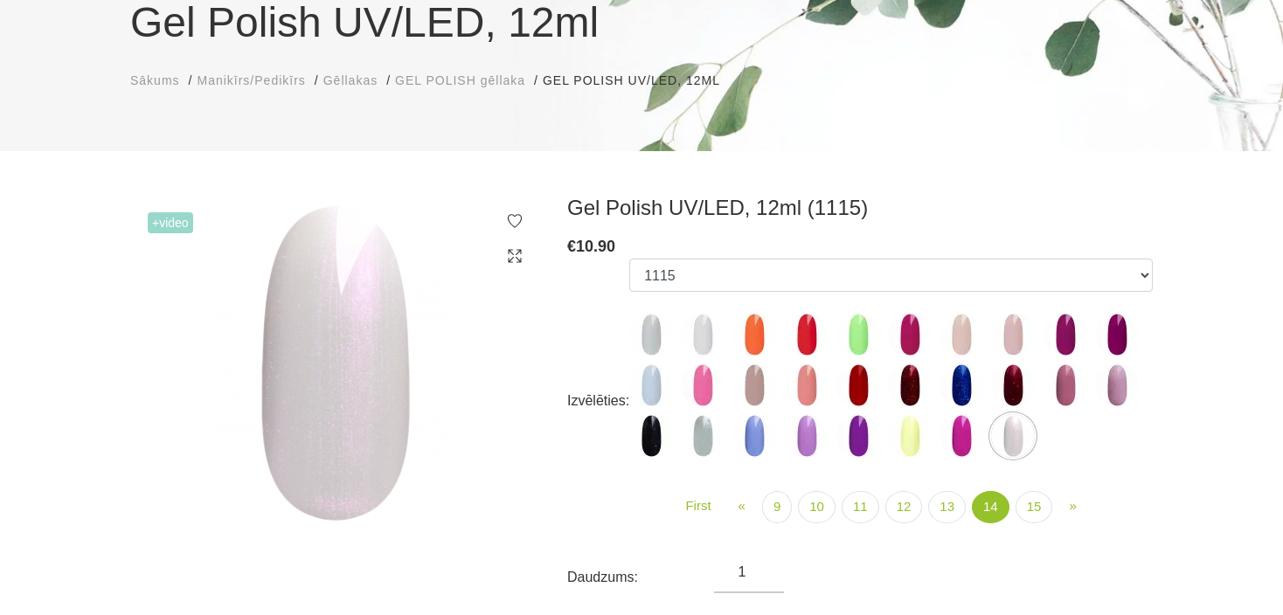
click at [507, 316] on img at bounding box center [335, 363] width 411 height 336
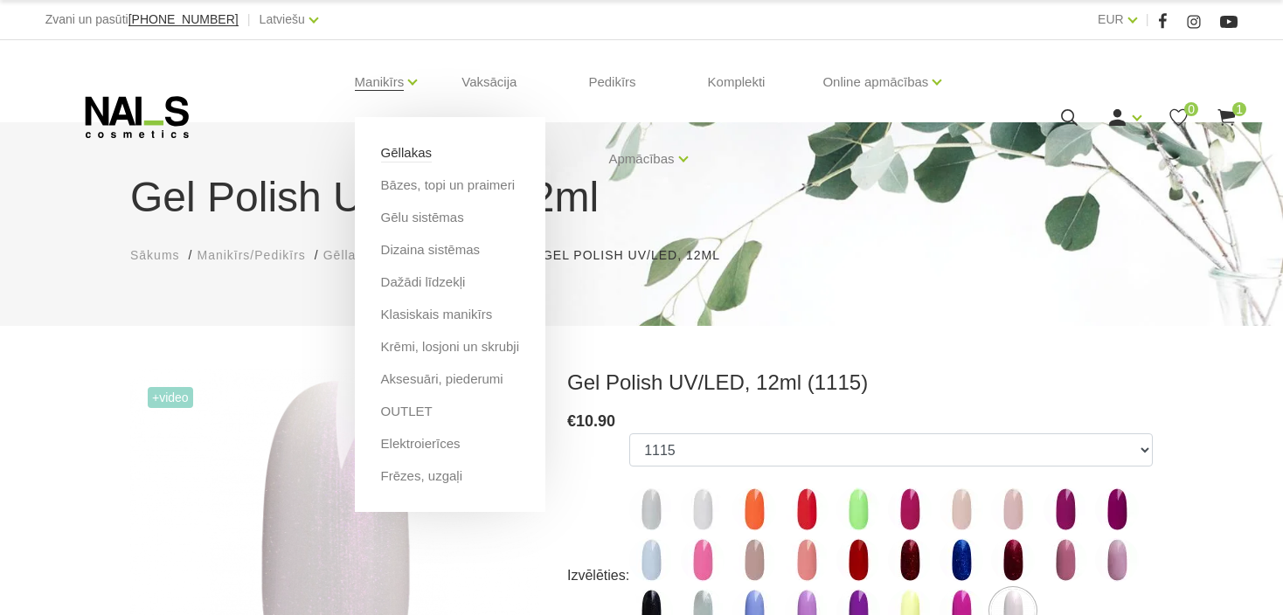
click at [413, 157] on link "Gēllakas" at bounding box center [406, 152] width 51 height 19
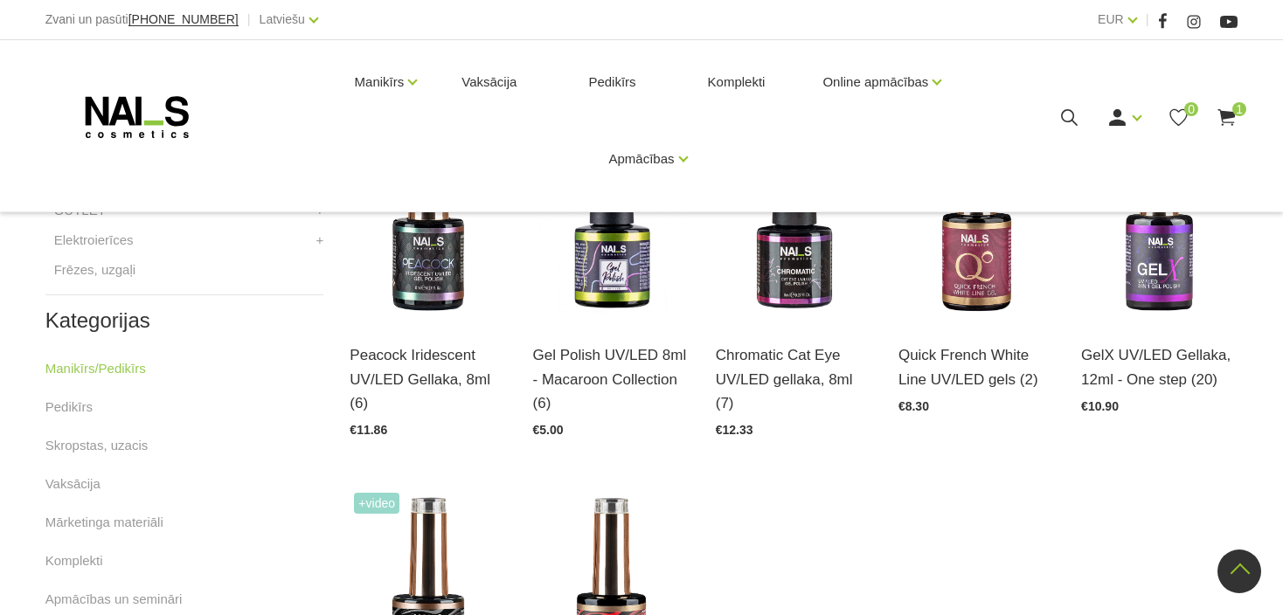
scroll to position [787, 0]
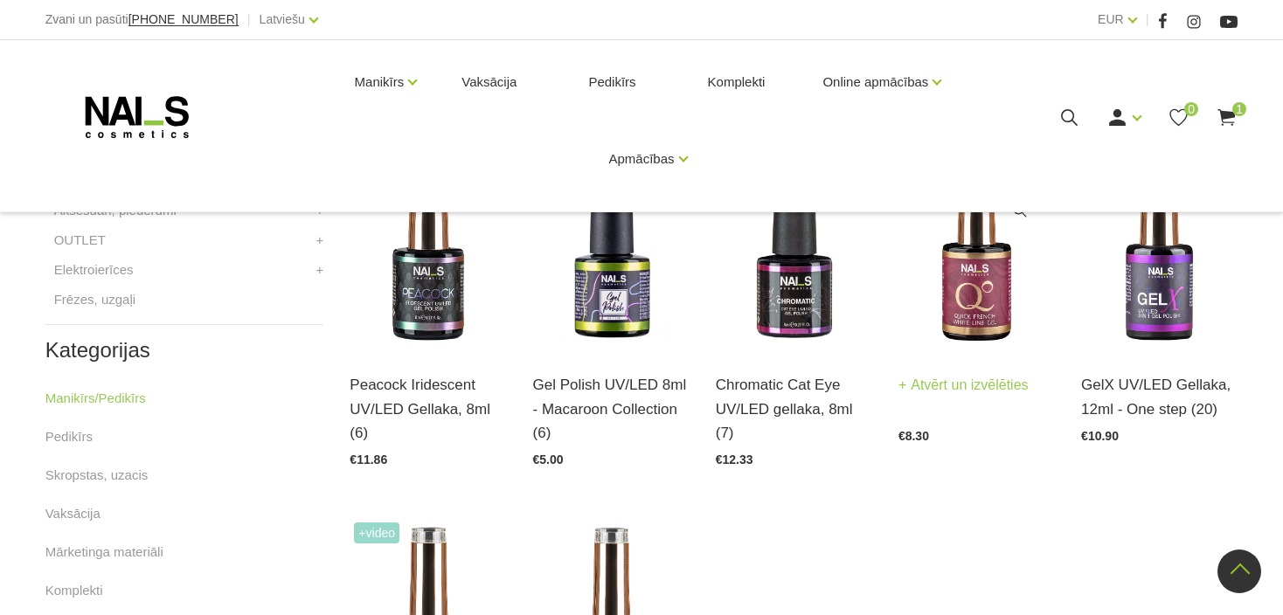
click at [962, 297] on img at bounding box center [977, 243] width 156 height 215
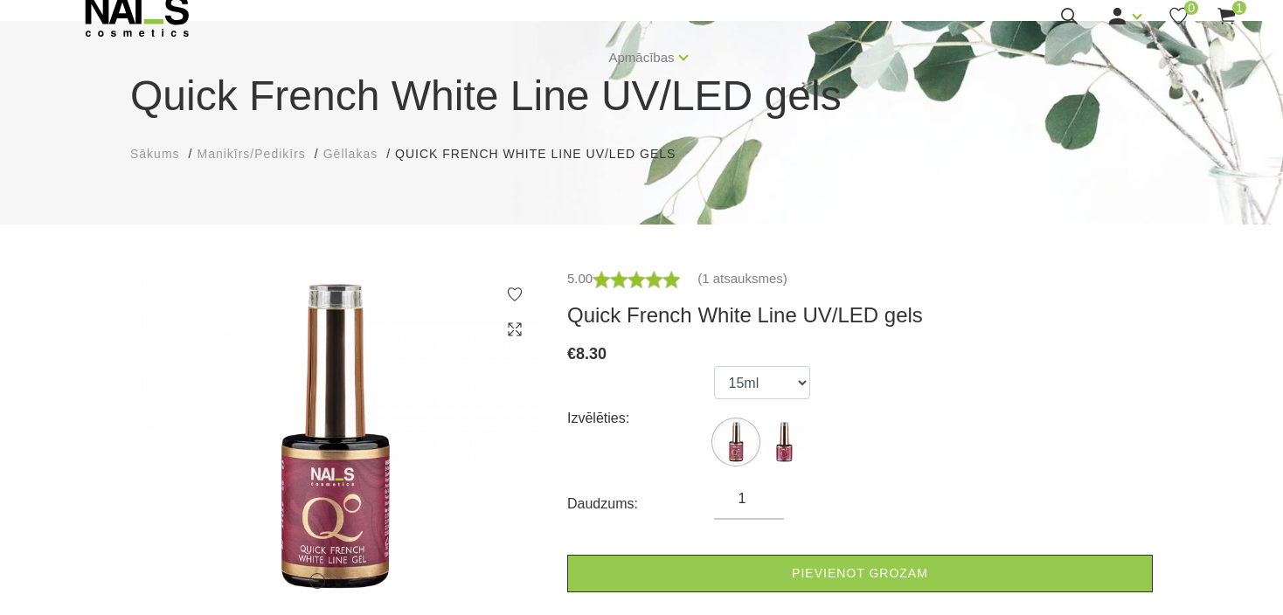
scroll to position [175, 0]
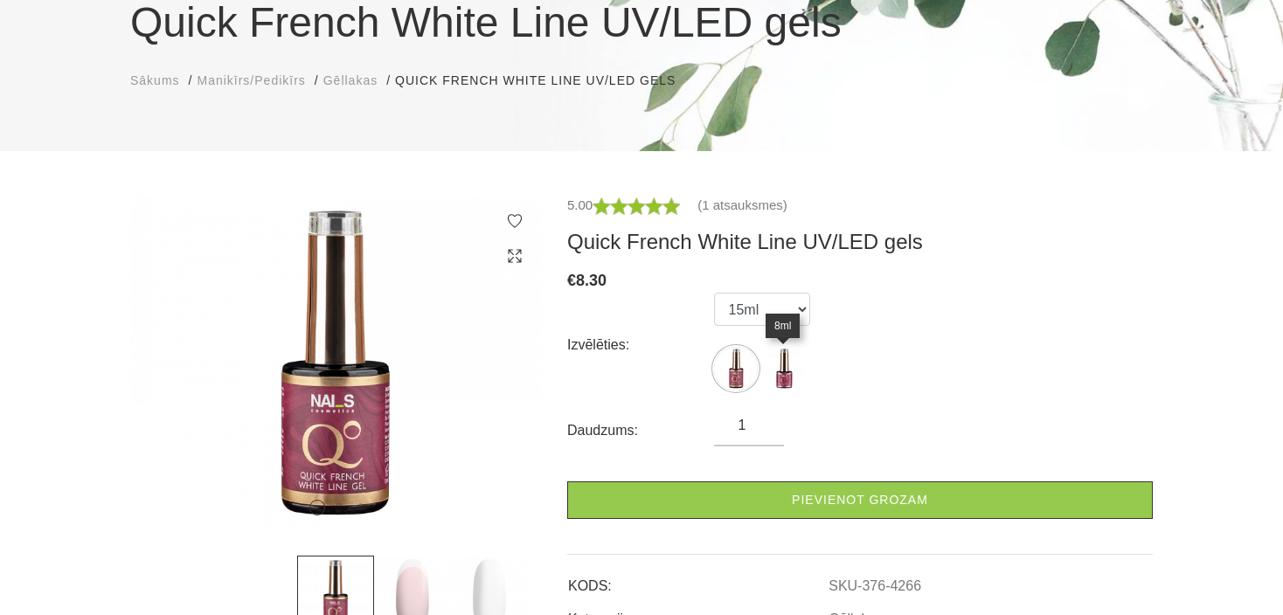
click at [780, 372] on img at bounding box center [784, 369] width 44 height 44
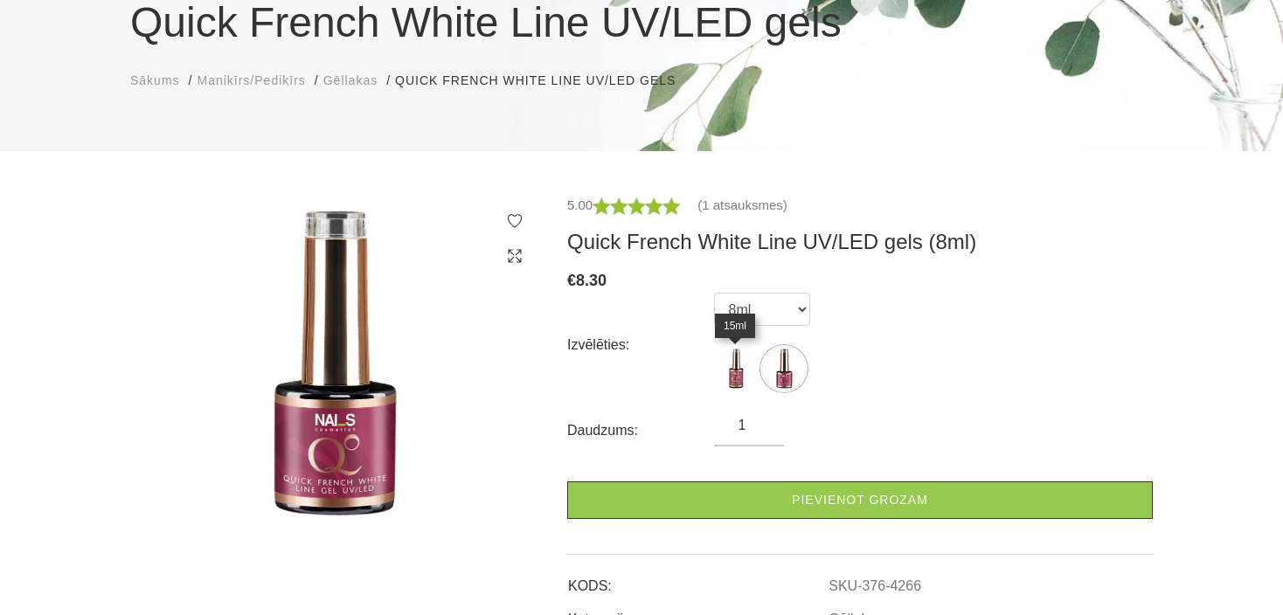
click at [730, 372] on img at bounding box center [736, 369] width 44 height 44
select select "4265"
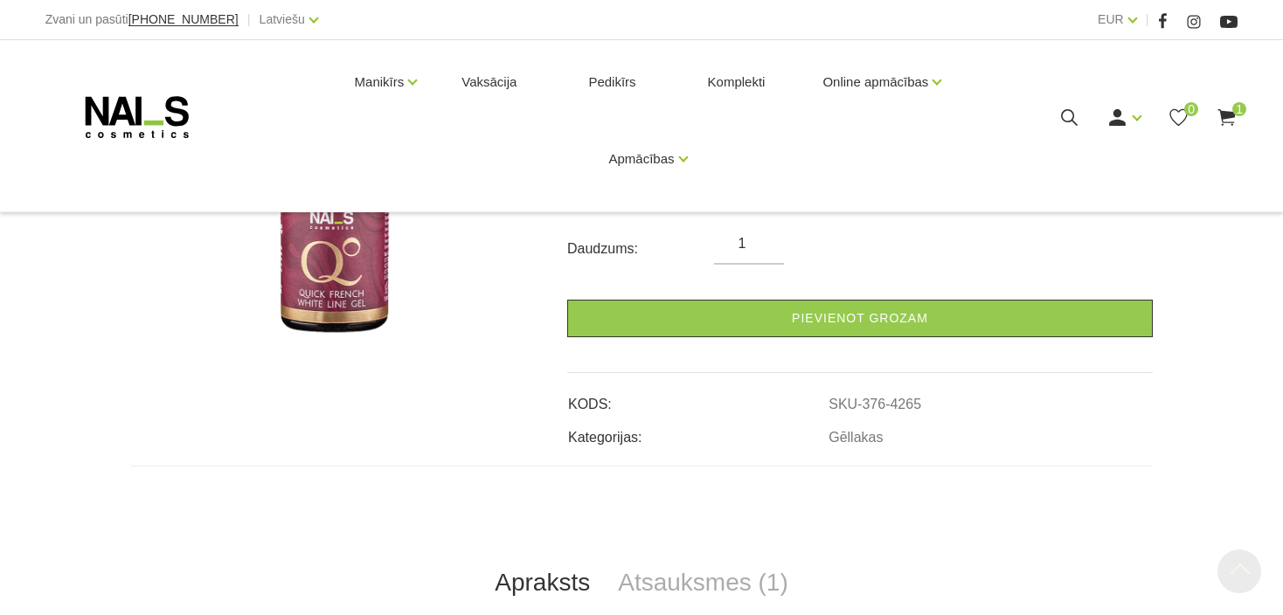
scroll to position [437, 0]
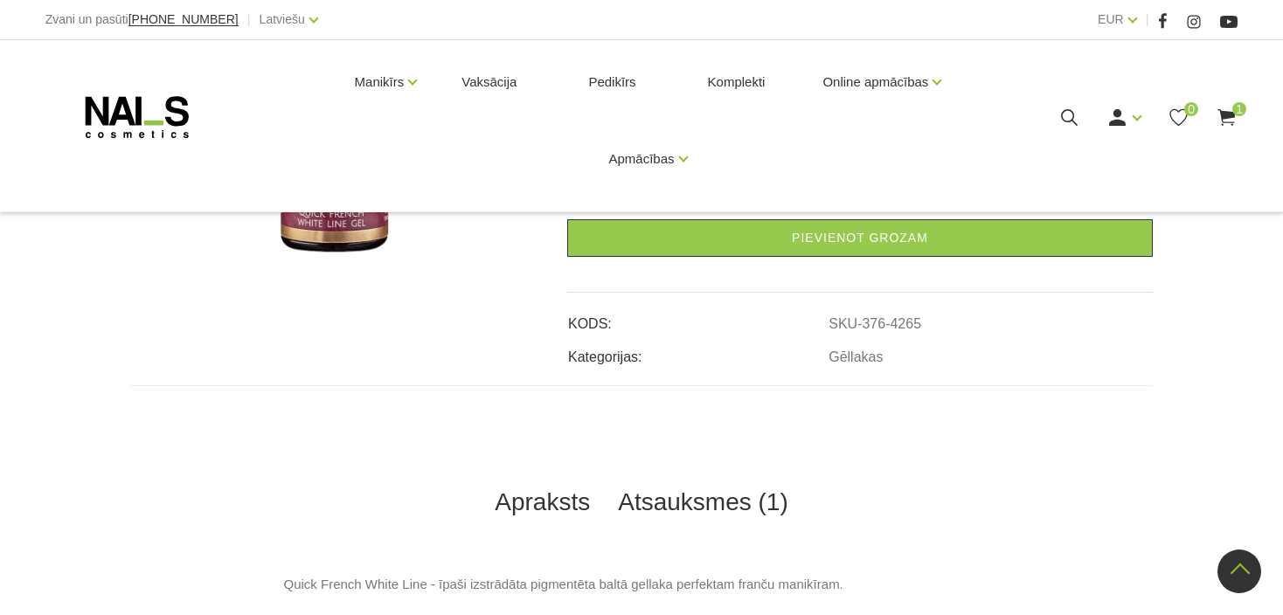
click at [731, 503] on link "Atsauksmes (1)" at bounding box center [703, 503] width 198 height 58
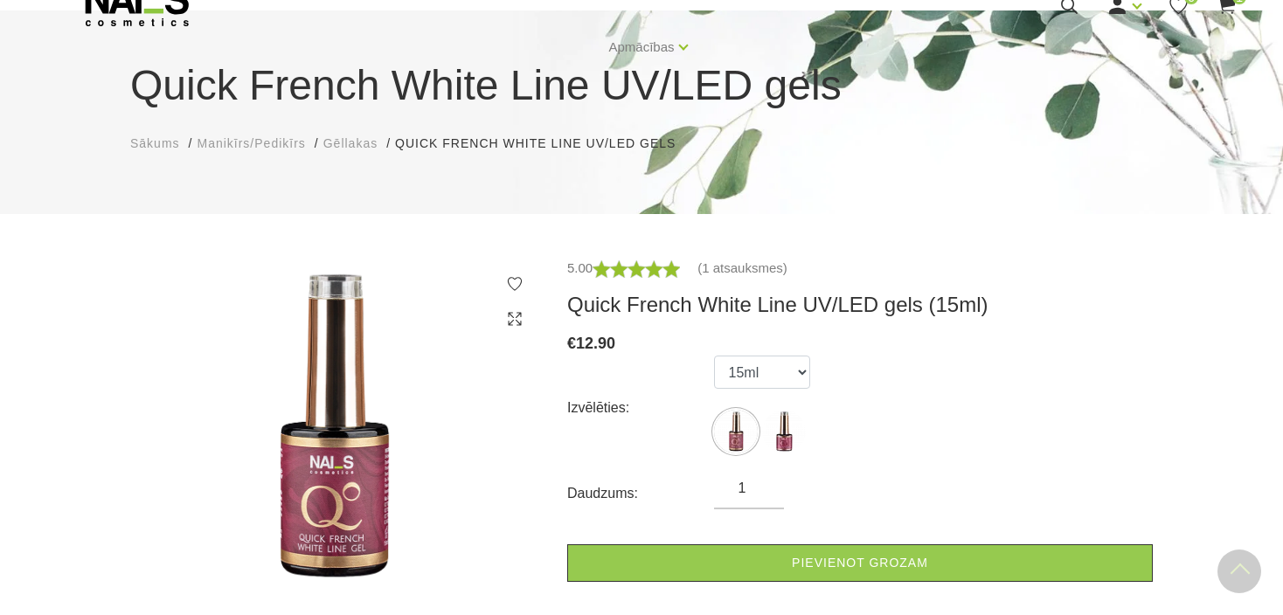
scroll to position [0, 0]
